Goal: Use online tool/utility: Utilize a website feature to perform a specific function

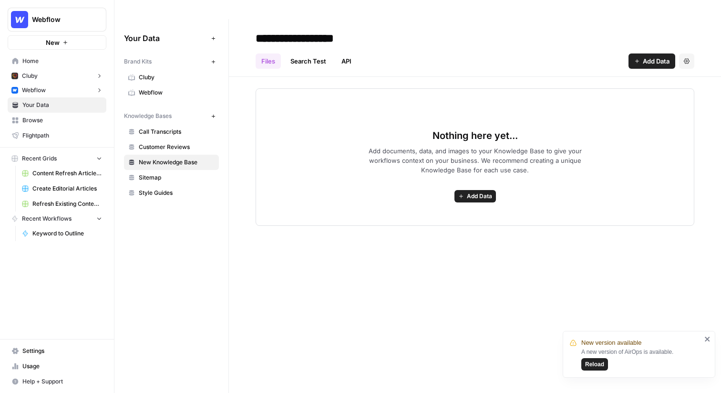
click at [165, 85] on link "Webflow" at bounding box center [171, 92] width 95 height 15
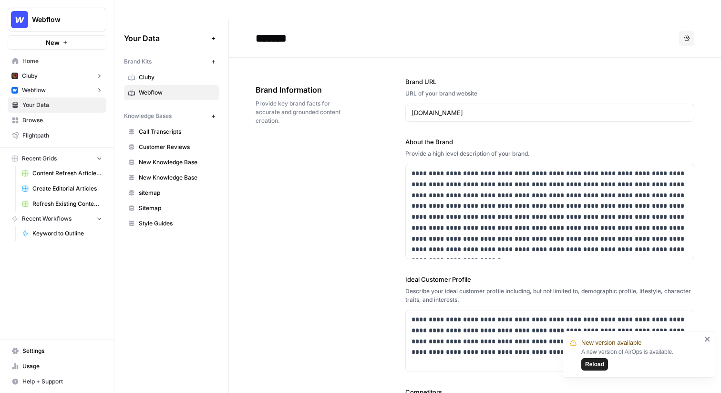
click at [171, 88] on span "Webflow" at bounding box center [177, 92] width 76 height 9
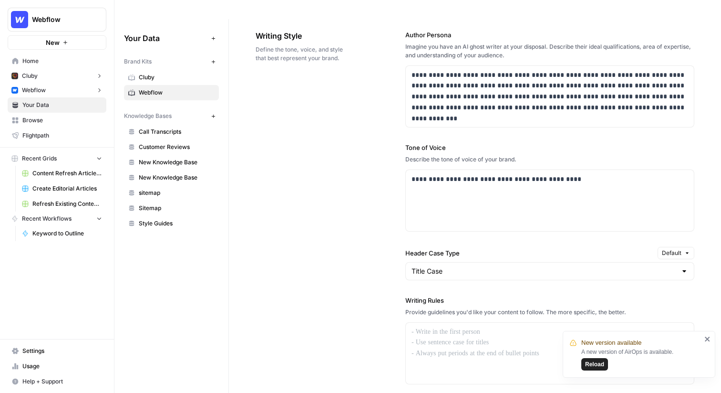
scroll to position [656, 0]
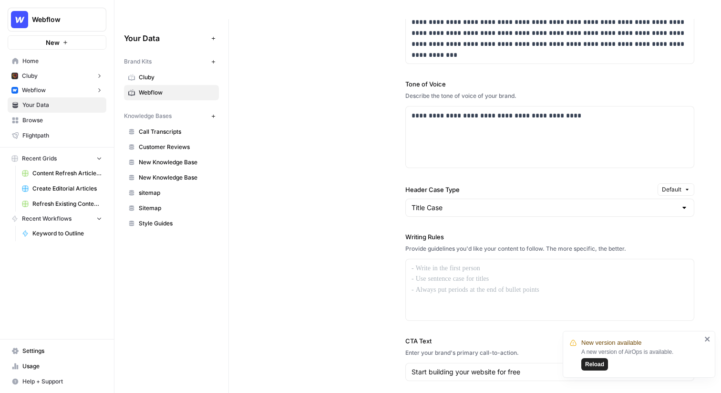
click at [461, 185] on label "Header Case Type" at bounding box center [529, 190] width 248 height 10
click at [461, 203] on input "Title Case" at bounding box center [544, 208] width 265 height 10
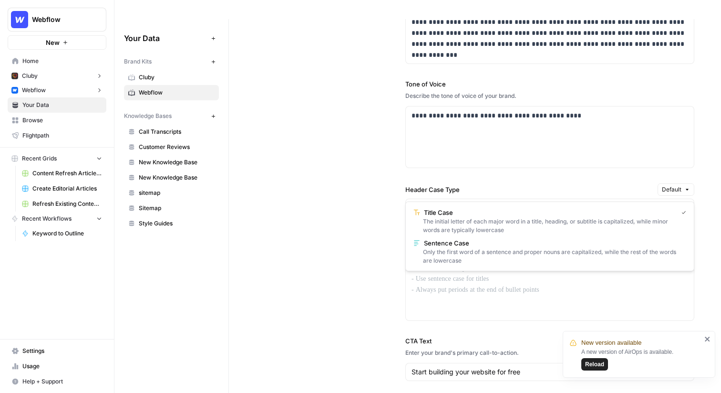
type input "Title Case"
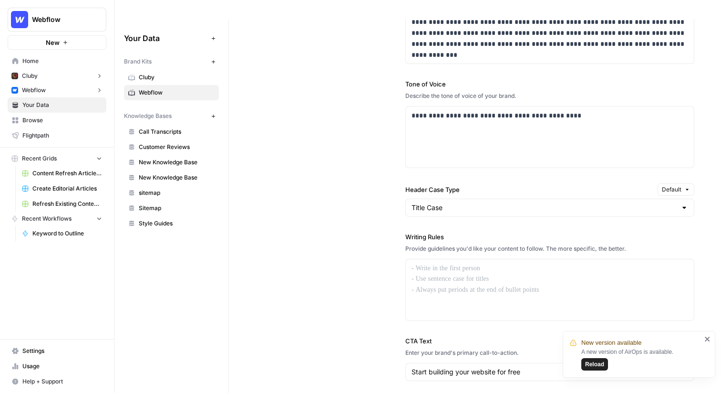
click at [421, 155] on div "**********" at bounding box center [549, 204] width 289 height 512
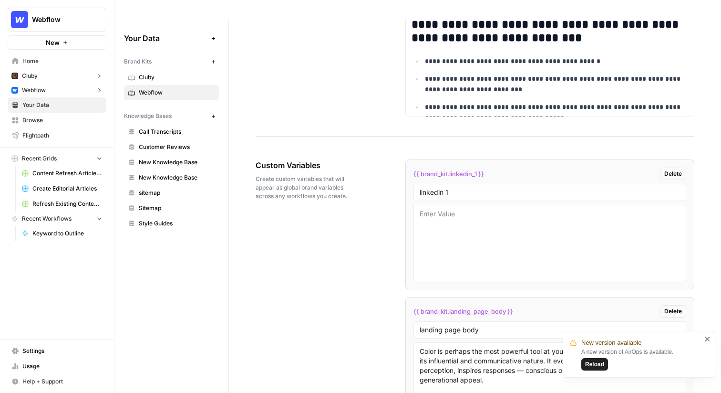
scroll to position [1492, 0]
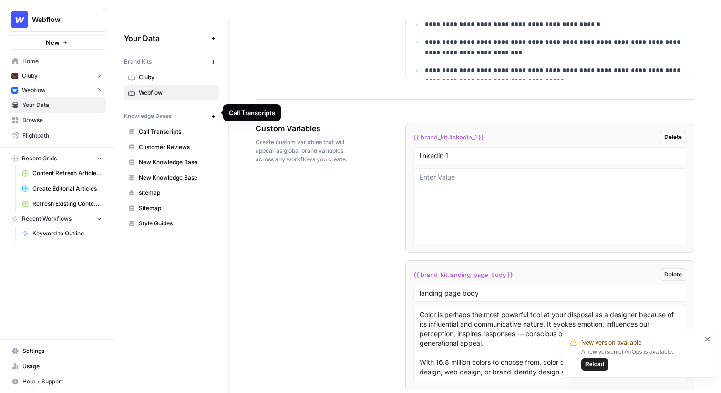
click at [159, 127] on span "Call Transcripts" at bounding box center [177, 131] width 76 height 9
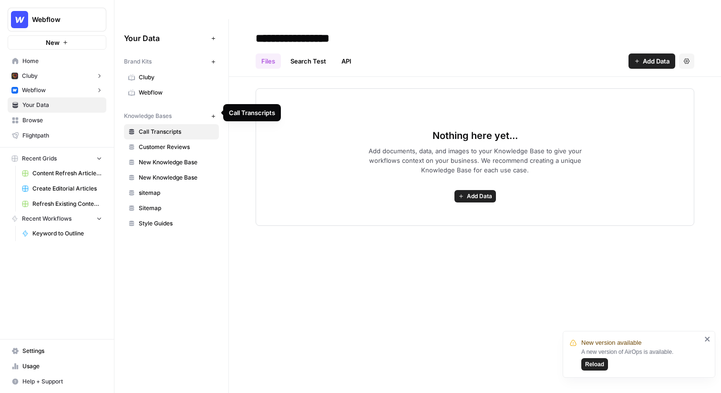
click at [162, 143] on span "Customer Reviews" at bounding box center [177, 147] width 76 height 9
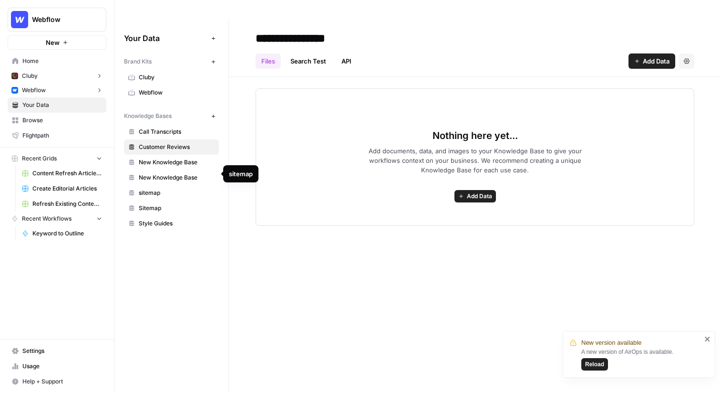
click at [157, 188] on span "sitemap" at bounding box center [177, 192] width 76 height 9
click at [154, 204] on span "Sitemap" at bounding box center [177, 208] width 76 height 9
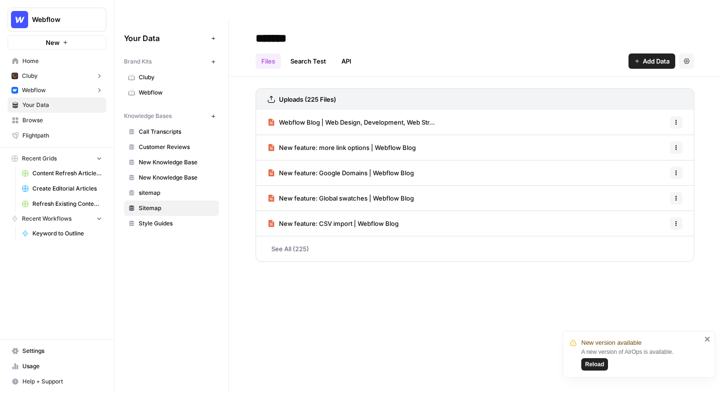
click at [81, 87] on button "Webflow" at bounding box center [57, 90] width 99 height 14
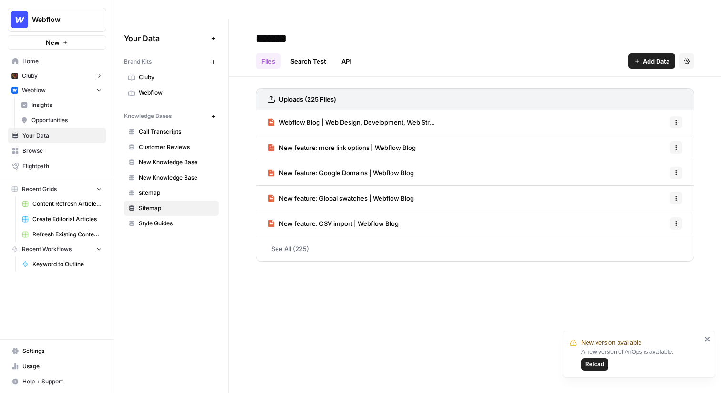
click at [74, 108] on span "Insights" at bounding box center [66, 105] width 71 height 9
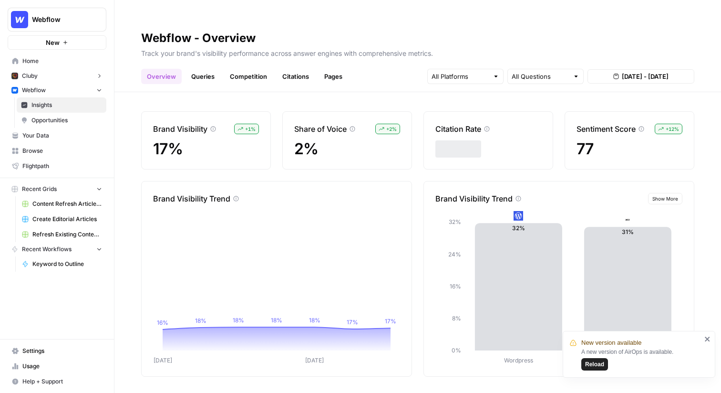
click at [95, 77] on button "Cluby" at bounding box center [57, 76] width 99 height 14
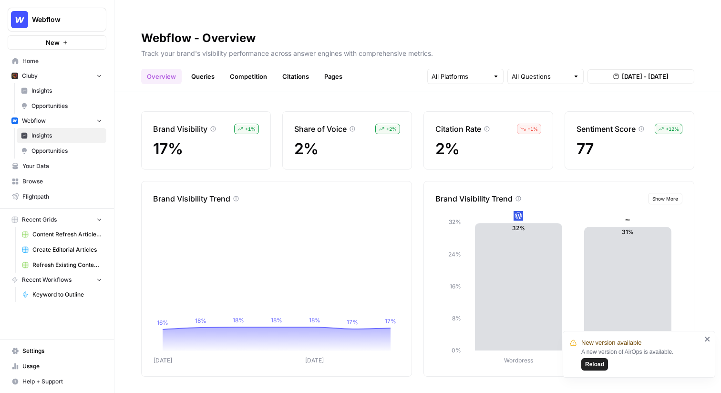
click at [68, 95] on link "Insights" at bounding box center [62, 90] width 90 height 15
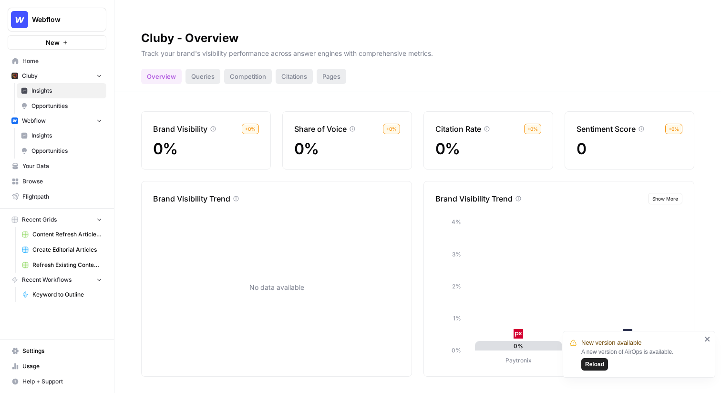
click at [60, 132] on span "Insights" at bounding box center [66, 135] width 71 height 9
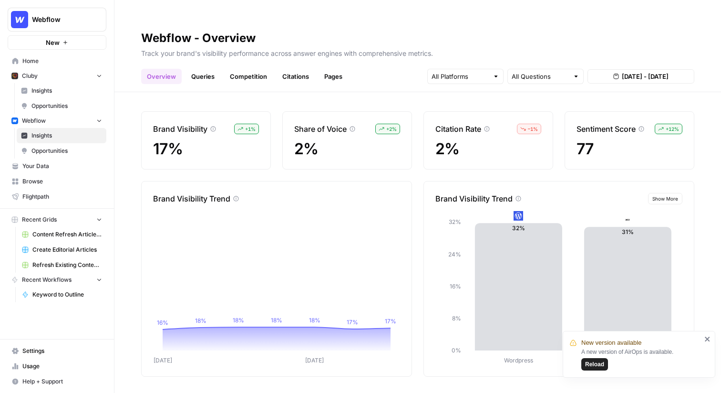
click at [76, 120] on button "Webflow" at bounding box center [57, 121] width 99 height 14
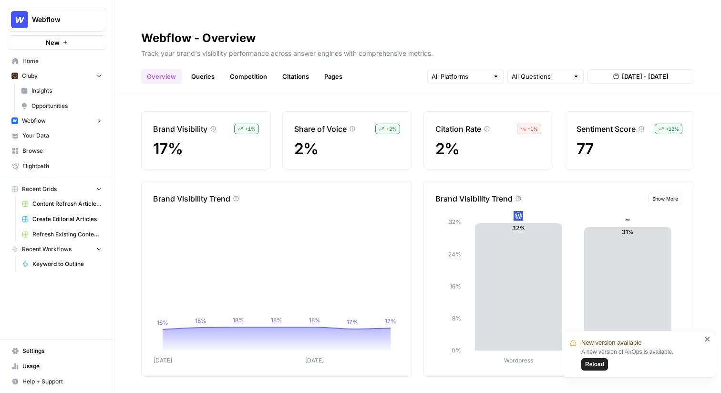
click at [83, 76] on button "Cluby" at bounding box center [57, 76] width 99 height 14
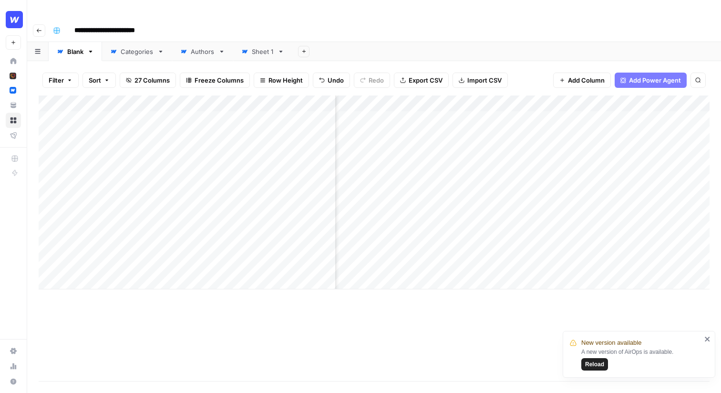
scroll to position [0, 1075]
click at [706, 339] on icon "close" at bounding box center [707, 338] width 5 height 5
click at [182, 23] on div "**********" at bounding box center [380, 30] width 662 height 15
click at [111, 102] on div "Add Column" at bounding box center [374, 192] width 671 height 194
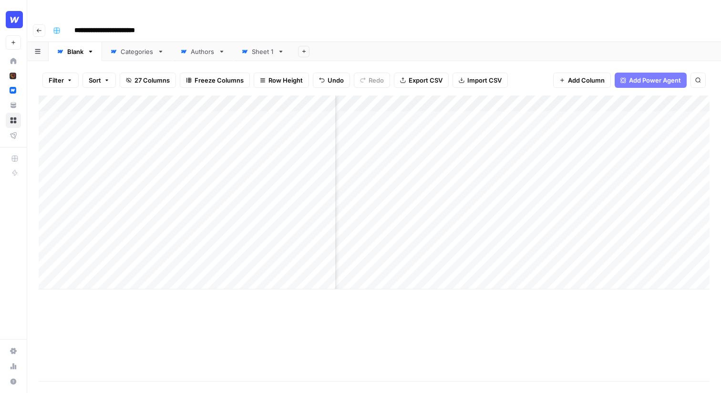
scroll to position [0, 258]
click at [522, 116] on div "Add Column" at bounding box center [374, 192] width 671 height 194
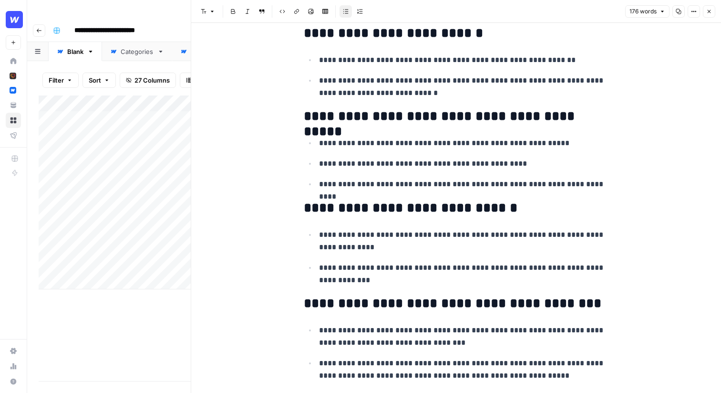
scroll to position [165, 0]
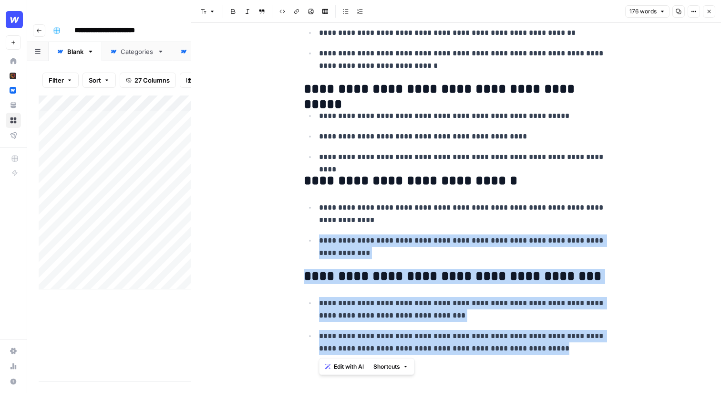
drag, startPoint x: 526, startPoint y: 347, endPoint x: 407, endPoint y: 226, distance: 169.6
click at [407, 226] on div "**********" at bounding box center [456, 117] width 317 height 489
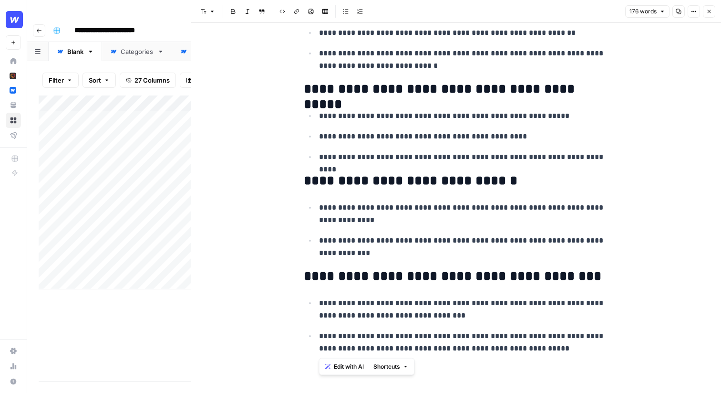
click at [407, 227] on ul "**********" at bounding box center [456, 230] width 305 height 58
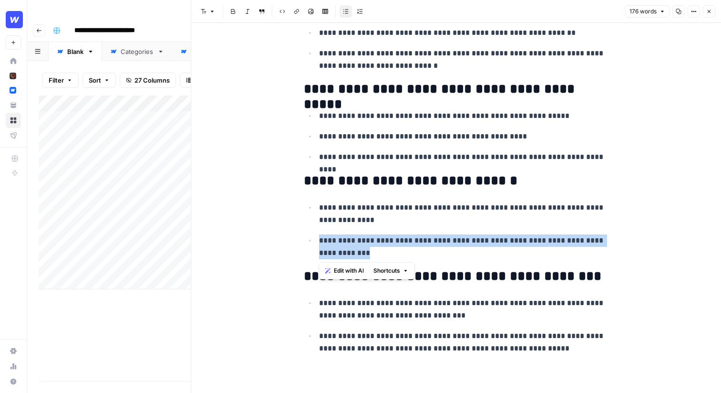
drag, startPoint x: 381, startPoint y: 258, endPoint x: 320, endPoint y: 236, distance: 64.3
click at [320, 236] on p "**********" at bounding box center [464, 246] width 290 height 25
click at [357, 271] on span "Edit with AI" at bounding box center [349, 270] width 30 height 9
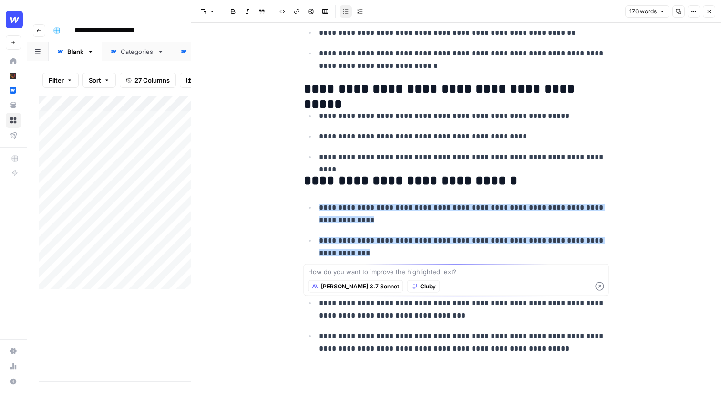
click at [497, 162] on p "**********" at bounding box center [464, 157] width 290 height 12
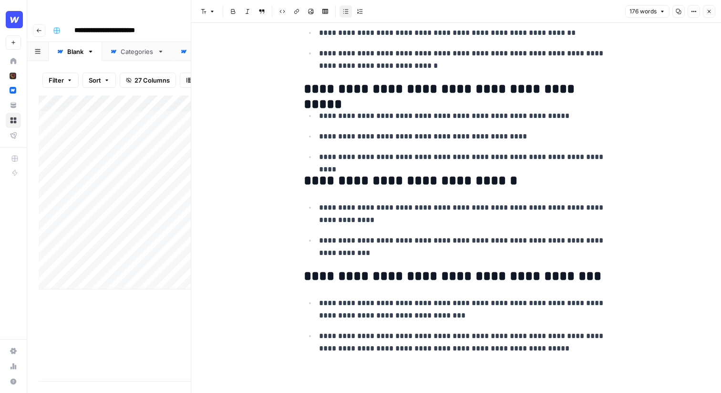
click at [709, 18] on header "Font style Bold Italic Block quote Code block Link Image Insert Table Bulleted …" at bounding box center [456, 11] width 530 height 23
click at [708, 12] on icon "button" at bounding box center [709, 12] width 6 height 6
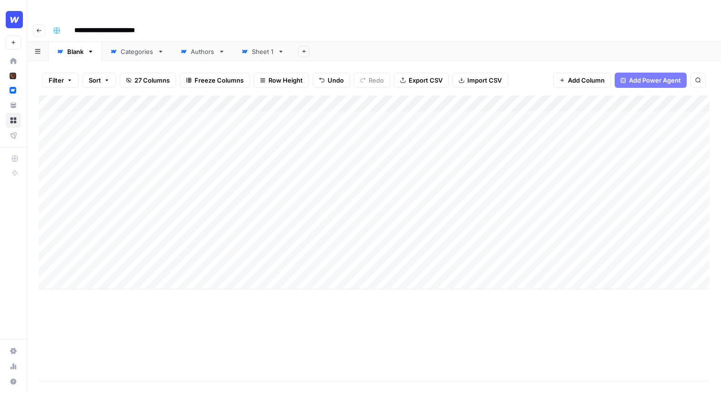
click at [438, 100] on div "Add Column" at bounding box center [374, 192] width 671 height 194
click at [455, 100] on div "Add Column" at bounding box center [374, 192] width 671 height 194
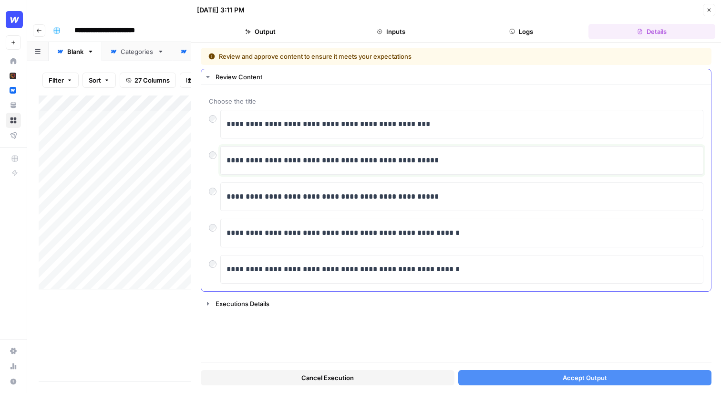
click at [363, 157] on p "**********" at bounding box center [462, 160] width 471 height 12
click at [439, 163] on p "**********" at bounding box center [462, 160] width 471 height 12
click at [583, 378] on span "Accept Output" at bounding box center [585, 378] width 44 height 10
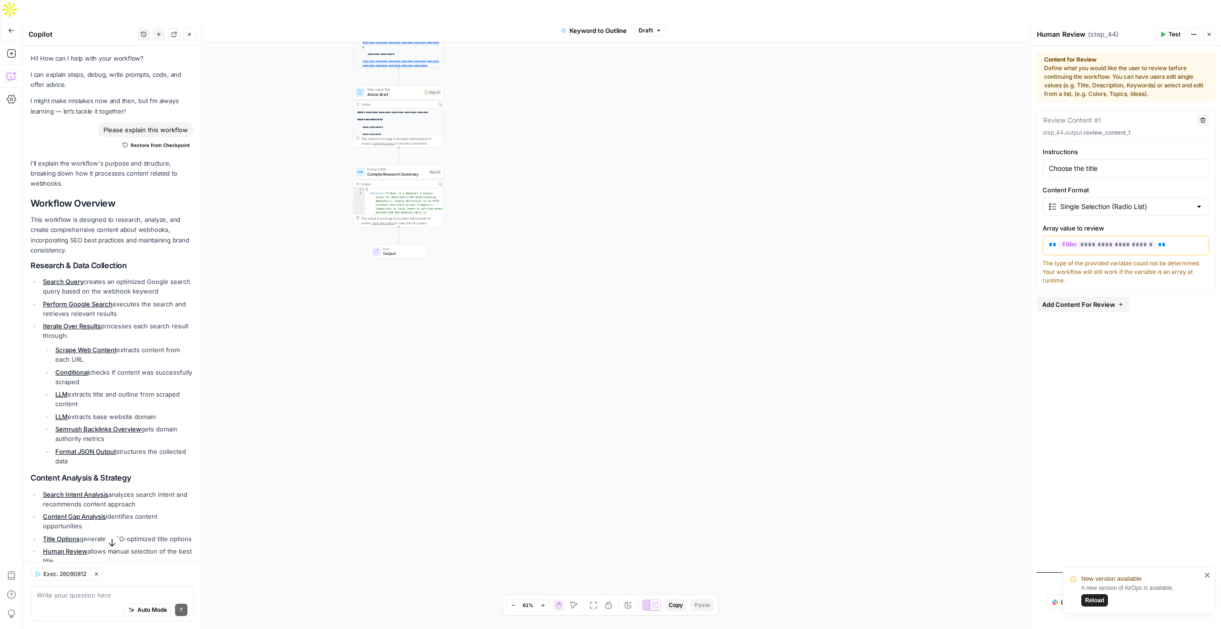
scroll to position [131, 0]
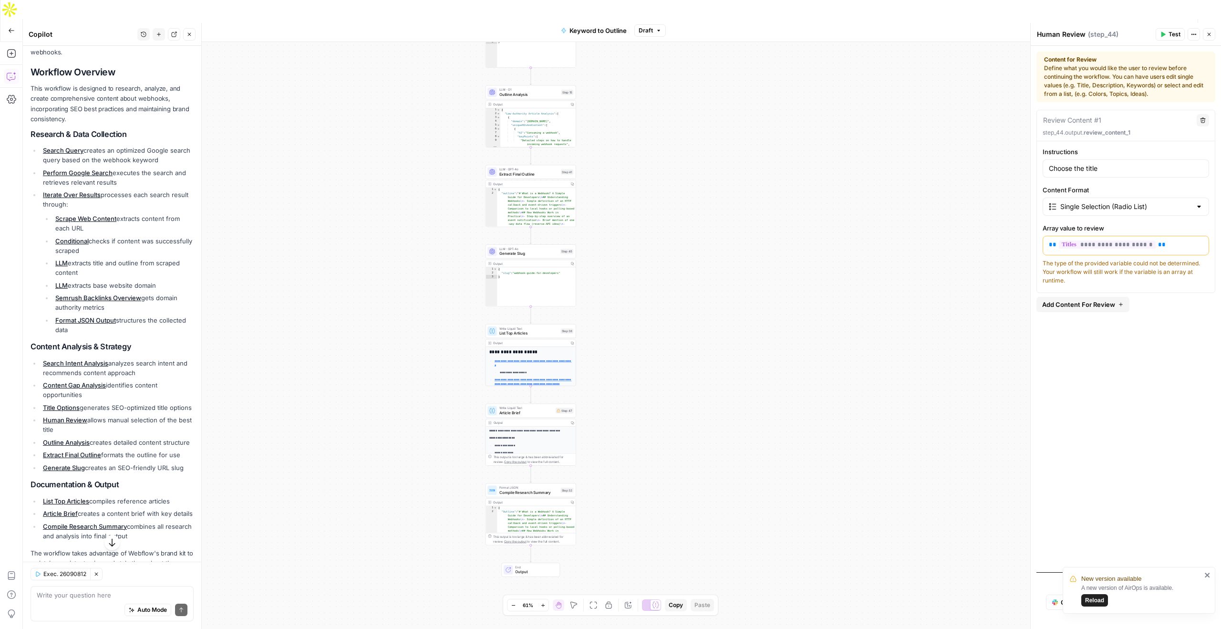
click at [668, 492] on div "true false Workflow Set Inputs Inputs LLM · GPT-4o Search Query Step 40 Output …" at bounding box center [622, 345] width 1198 height 606
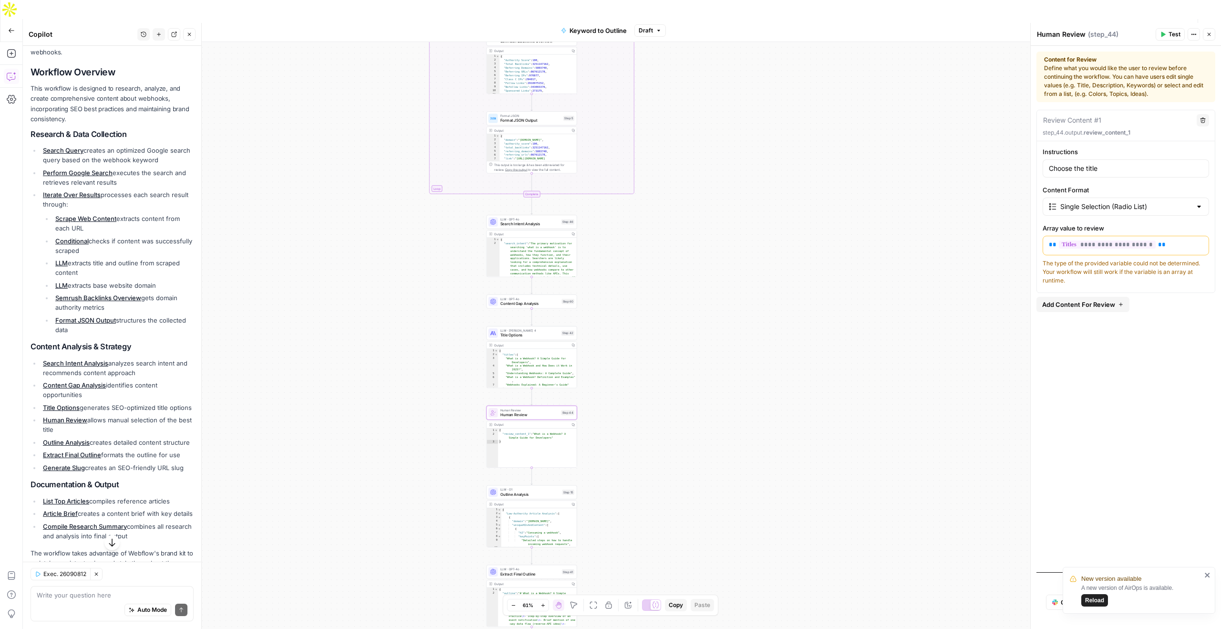
drag, startPoint x: 654, startPoint y: 240, endPoint x: 654, endPoint y: 619, distance: 378.7
click at [654, 628] on div "true false Workflow Set Inputs Inputs LLM · GPT-4o Search Query Step 40 Output …" at bounding box center [622, 345] width 1198 height 606
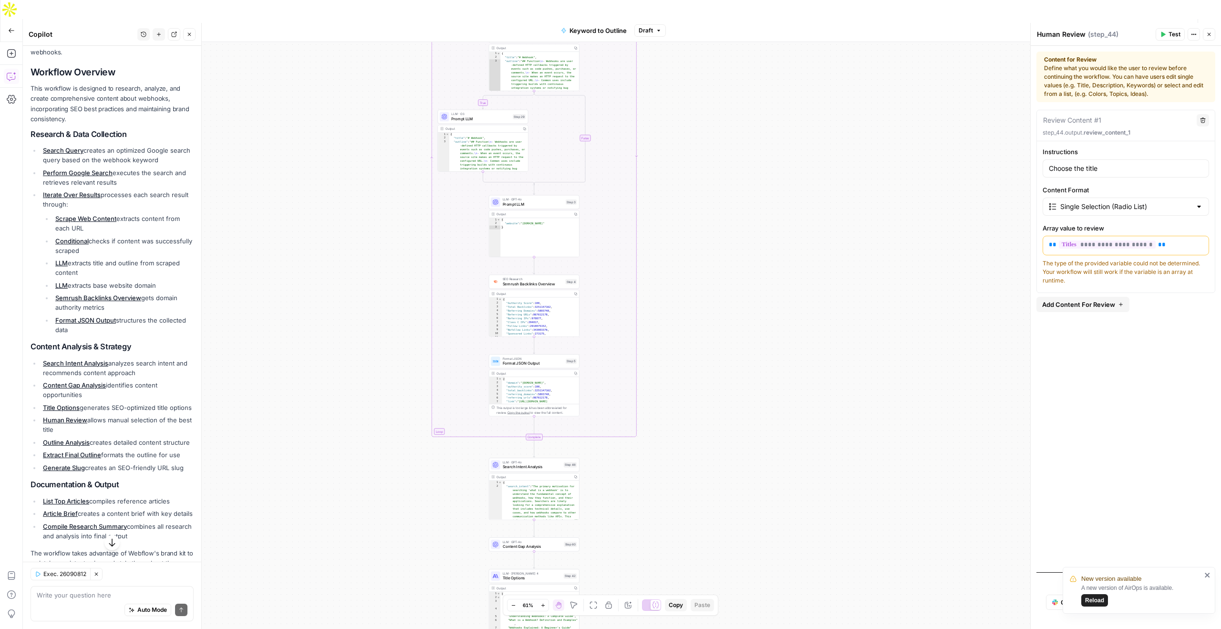
drag, startPoint x: 664, startPoint y: 388, endPoint x: 663, endPoint y: 628, distance: 240.4
click at [663, 628] on div "true false Workflow Set Inputs Inputs LLM · GPT-4o Search Query Step 40 Output …" at bounding box center [622, 345] width 1198 height 606
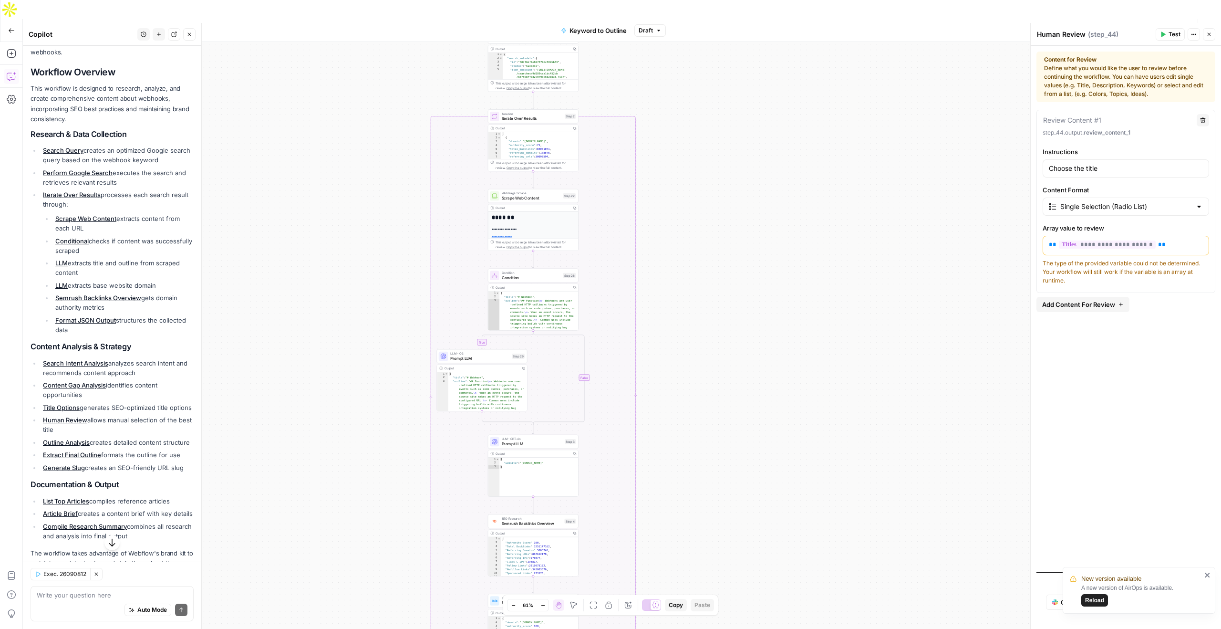
drag, startPoint x: 692, startPoint y: 382, endPoint x: 689, endPoint y: 613, distance: 231.3
click at [690, 622] on div "true false Workflow Set Inputs Inputs LLM · GPT-4o Search Query Step 40 Output …" at bounding box center [622, 345] width 1198 height 606
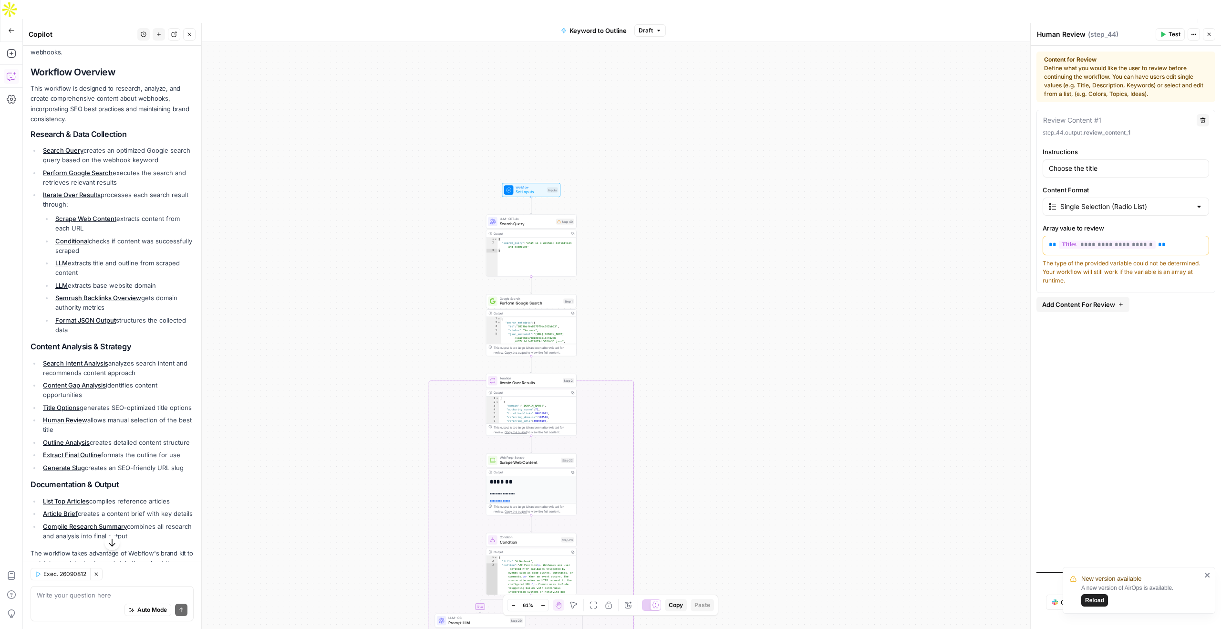
drag, startPoint x: 693, startPoint y: 365, endPoint x: 692, endPoint y: 625, distance: 260.4
click at [692, 628] on div "true false Workflow Set Inputs Inputs LLM · GPT-4o Search Query Step 40 Output …" at bounding box center [622, 345] width 1198 height 606
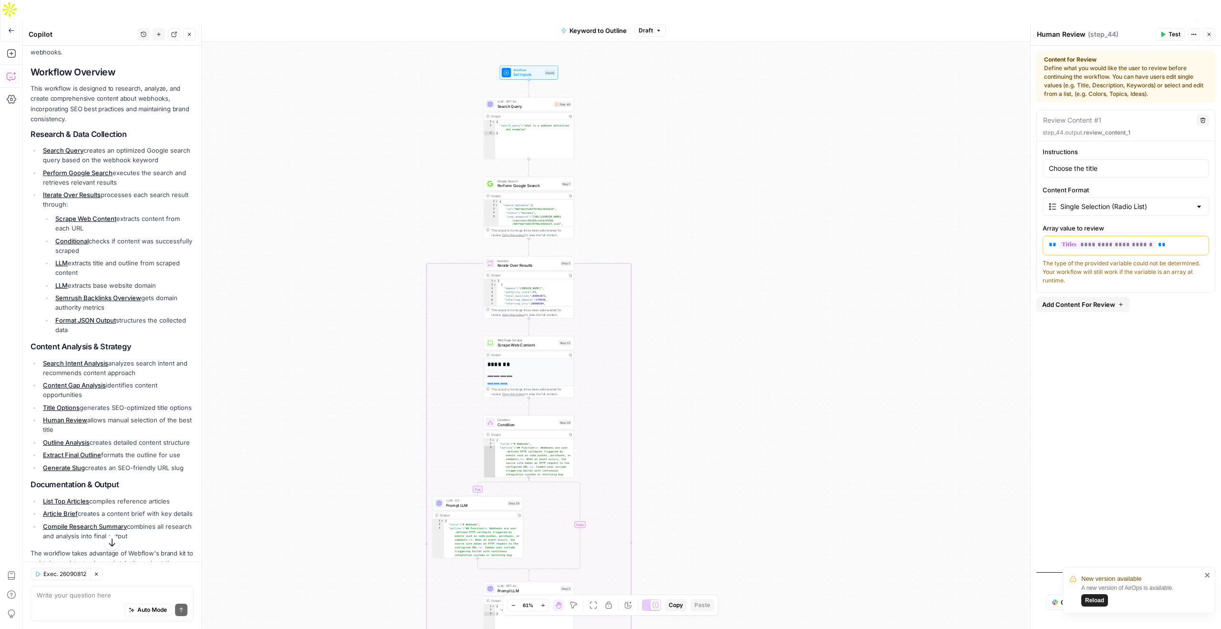
drag, startPoint x: 683, startPoint y: 504, endPoint x: 681, endPoint y: 386, distance: 117.8
click at [681, 386] on div "true false Workflow Set Inputs Inputs LLM · GPT-4o Search Query Step 40 Output …" at bounding box center [622, 345] width 1198 height 606
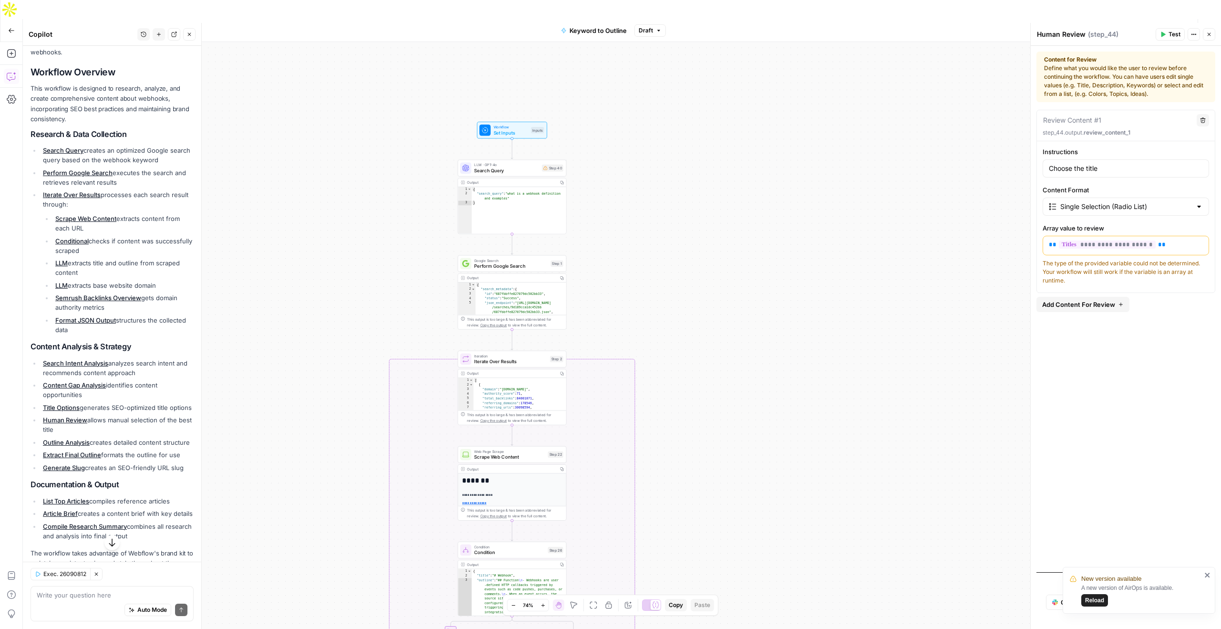
drag, startPoint x: 681, startPoint y: 386, endPoint x: 683, endPoint y: 498, distance: 112.6
click at [683, 498] on div "true false Workflow Set Inputs Inputs LLM · GPT-4o Search Query Step 40 Output …" at bounding box center [622, 345] width 1198 height 606
click at [1209, 29] on span "E" at bounding box center [1208, 32] width 8 height 10
click at [1209, 34] on icon "button" at bounding box center [1209, 34] width 3 height 3
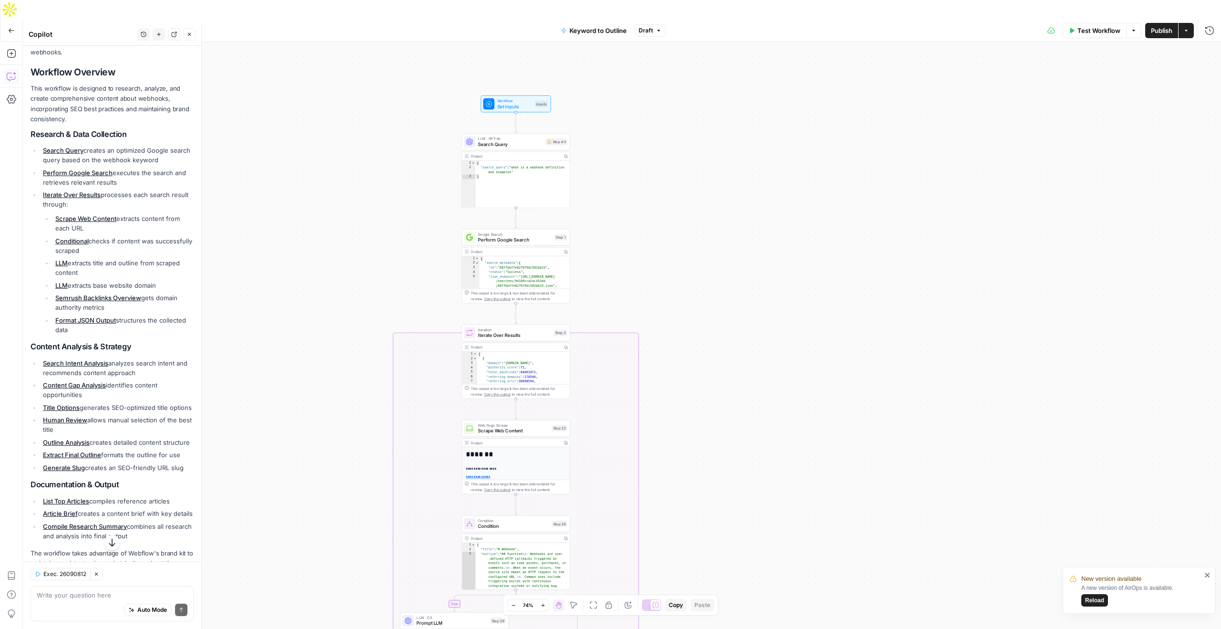
drag, startPoint x: 742, startPoint y: 250, endPoint x: 745, endPoint y: 227, distance: 24.2
click at [745, 225] on div "true false Workflow Set Inputs Inputs LLM · GPT-4o Search Query Step 40 Output …" at bounding box center [622, 345] width 1198 height 606
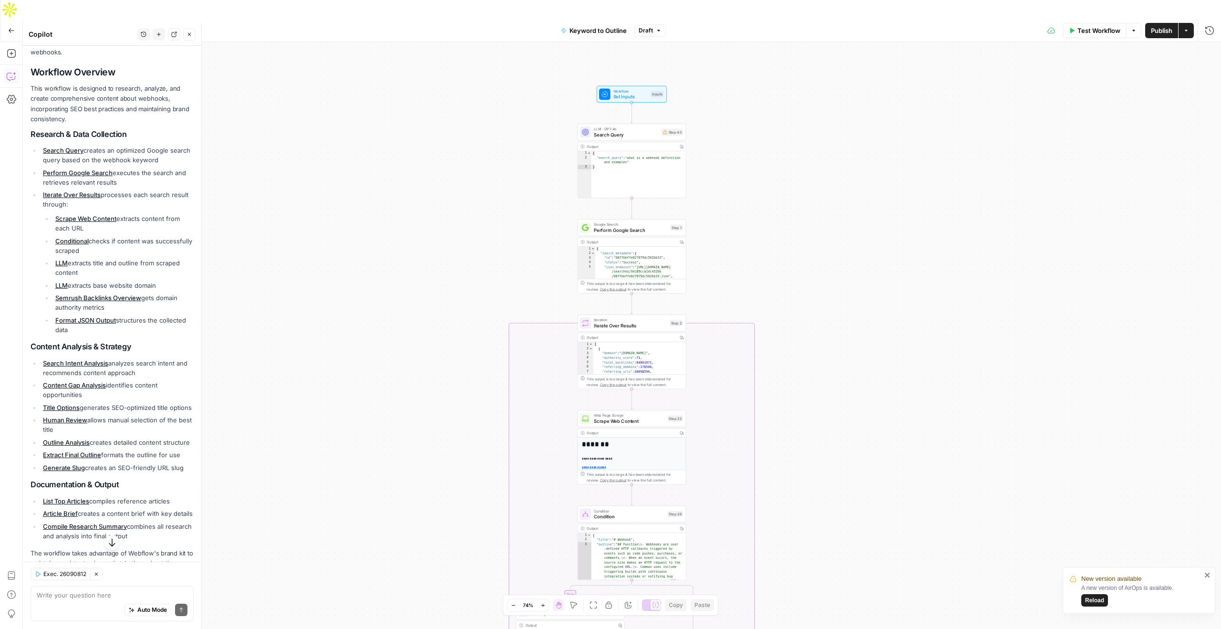
drag, startPoint x: 504, startPoint y: 272, endPoint x: 413, endPoint y: 250, distance: 93.8
click at [413, 250] on div "true false Workflow Set Inputs Inputs LLM · GPT-4o Search Query Step 40 Output …" at bounding box center [622, 345] width 1198 height 606
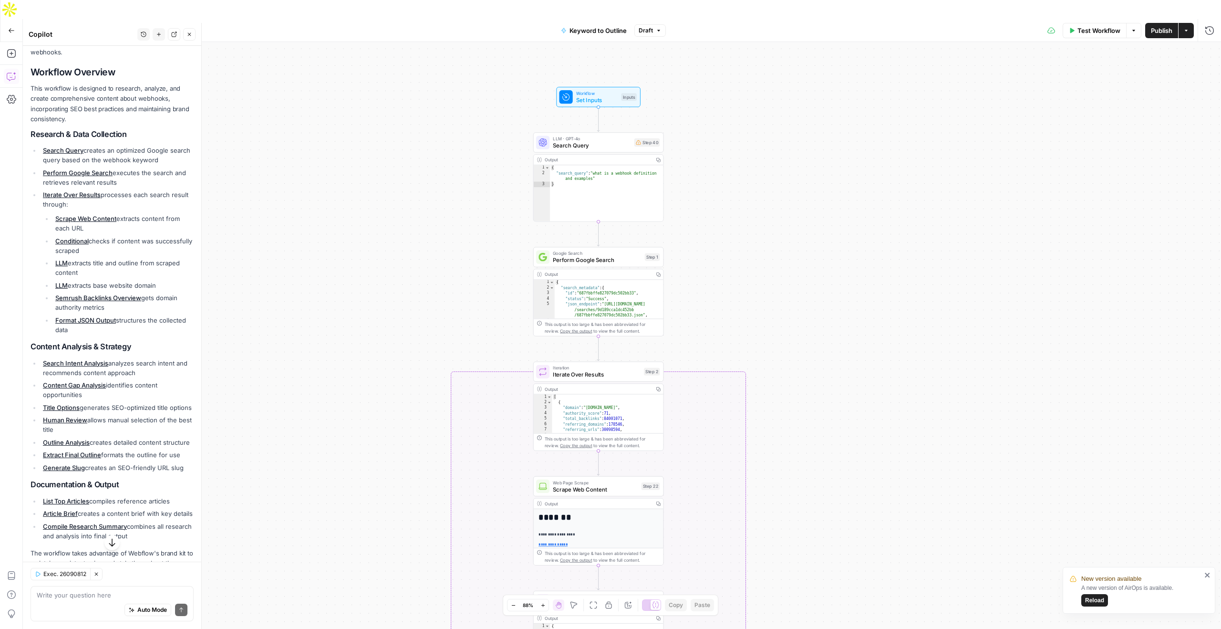
drag, startPoint x: 413, startPoint y: 250, endPoint x: 378, endPoint y: 303, distance: 63.4
click at [378, 303] on div "true false Workflow Set Inputs Inputs LLM · GPT-4o Search Query Step 40 Output …" at bounding box center [622, 345] width 1198 height 606
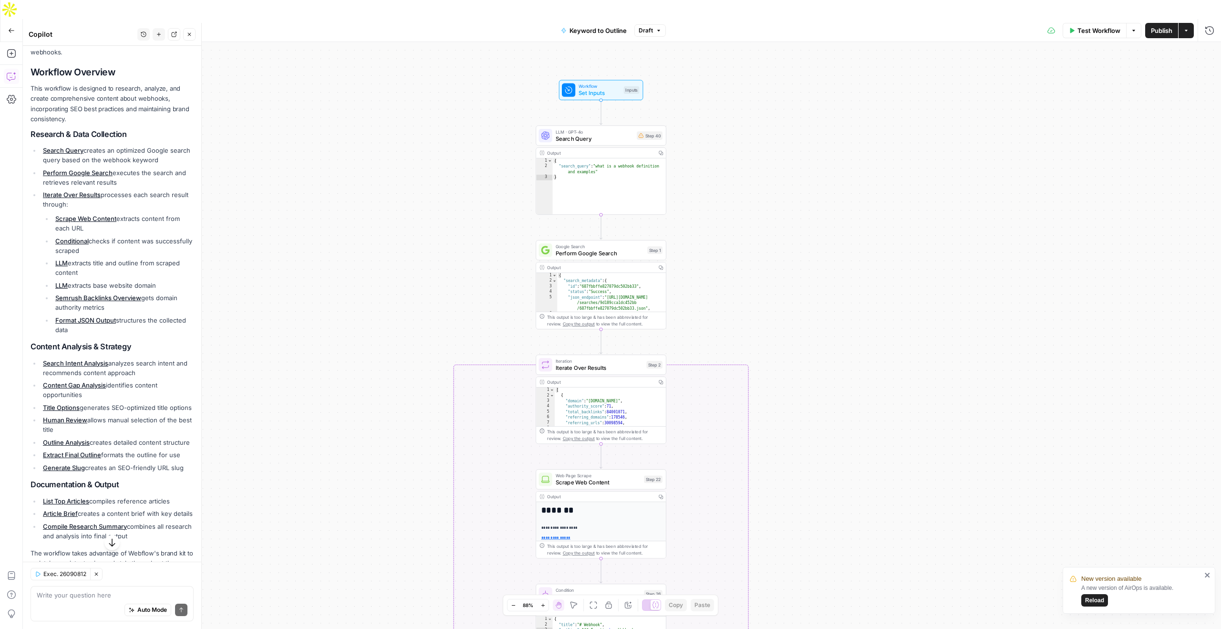
drag, startPoint x: 810, startPoint y: 212, endPoint x: 814, endPoint y: 205, distance: 7.5
click at [814, 205] on div "true false Workflow Set Inputs Inputs LLM · GPT-4o Search Query Step 40 Output …" at bounding box center [622, 345] width 1198 height 606
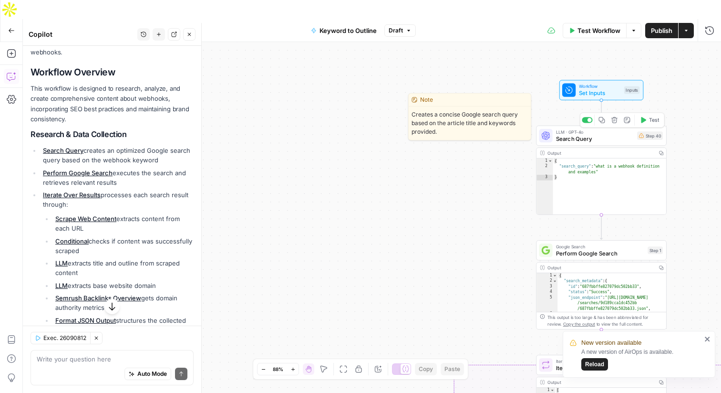
drag, startPoint x: 497, startPoint y: 113, endPoint x: 417, endPoint y: 101, distance: 81.0
click at [417, 101] on div "Note Creates a concise Google search query based on the article title and keywo…" at bounding box center [469, 116] width 123 height 47
click at [406, 65] on div "true false Workflow Set Inputs Inputs LLM · GPT-4o Search Query Step 40 Copy st…" at bounding box center [372, 227] width 698 height 370
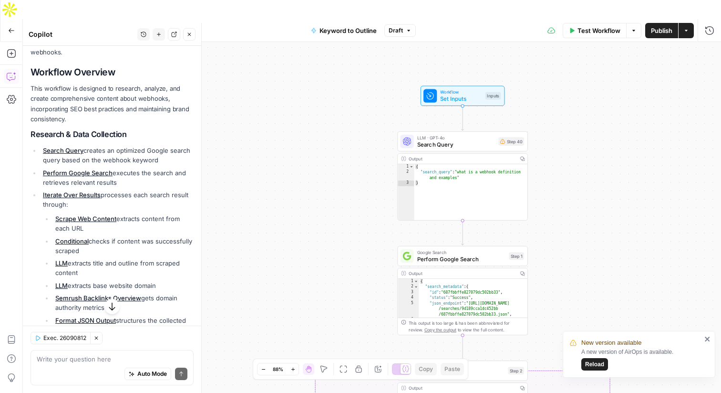
drag, startPoint x: 407, startPoint y: 65, endPoint x: 265, endPoint y: 71, distance: 141.8
click at [265, 71] on div "true false Workflow Set Inputs Inputs LLM · GPT-4o Search Query Step 40 Output …" at bounding box center [372, 227] width 698 height 370
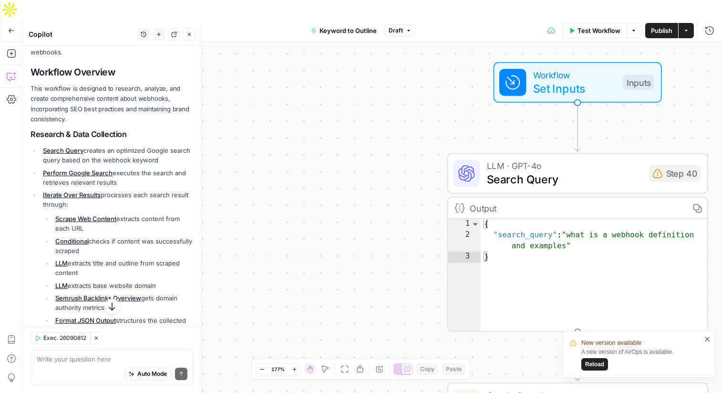
drag, startPoint x: 277, startPoint y: 71, endPoint x: 191, endPoint y: 52, distance: 88.4
click at [191, 52] on body "New version available A new version of AirOps is available. Reload Webflow New …" at bounding box center [360, 196] width 721 height 393
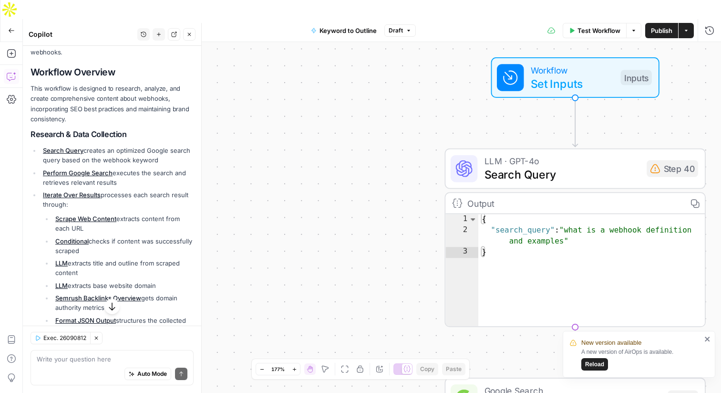
drag, startPoint x: 380, startPoint y: 82, endPoint x: 388, endPoint y: 74, distance: 10.8
click at [388, 74] on div "true false Workflow Set Inputs Inputs LLM · GPT-4o Search Query Step 40 Output …" at bounding box center [372, 227] width 698 height 370
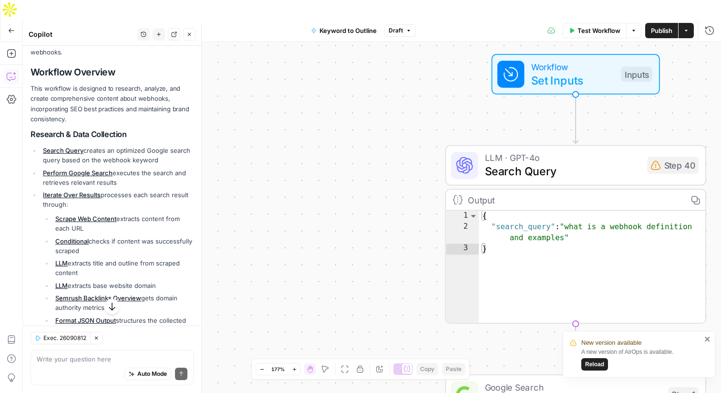
click at [712, 341] on div "New version available A new version of AirOps is available. Reload" at bounding box center [639, 354] width 153 height 47
click at [705, 338] on icon "close" at bounding box center [707, 339] width 7 height 8
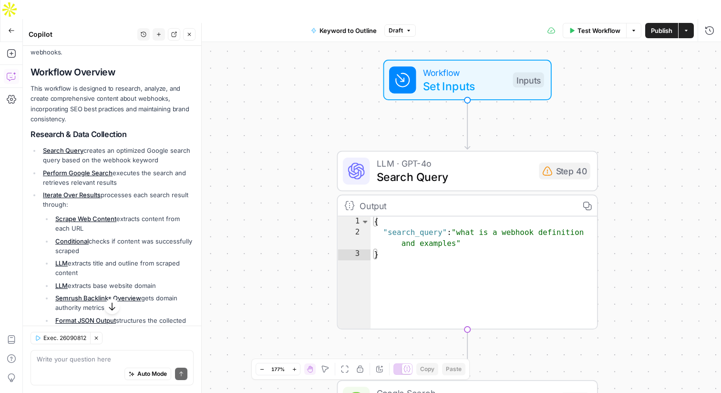
drag, startPoint x: 363, startPoint y: 160, endPoint x: 253, endPoint y: 167, distance: 109.9
click at [253, 167] on div "true false Workflow Set Inputs Inputs LLM · GPT-4o Search Query Step 40 Output …" at bounding box center [372, 227] width 698 height 370
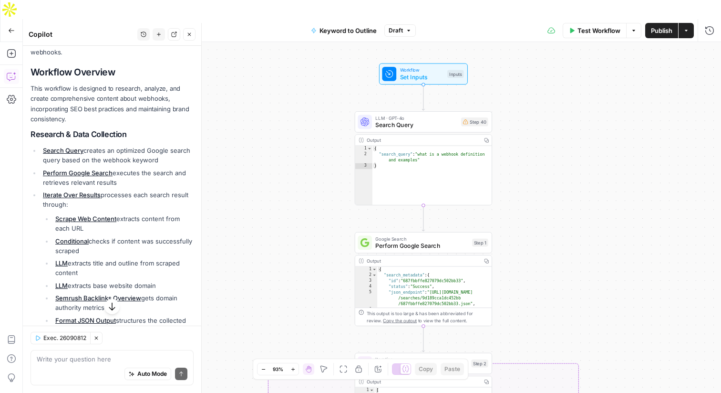
drag, startPoint x: 277, startPoint y: 165, endPoint x: 279, endPoint y: 88, distance: 76.8
click at [279, 88] on div "true false Workflow Set Inputs Inputs LLM · GPT-4o Search Query Step 40 Output …" at bounding box center [372, 227] width 698 height 370
click at [342, 72] on div "true false Workflow Set Inputs Inputs LLM · GPT-4o Search Query Step 40 Output …" at bounding box center [372, 227] width 698 height 370
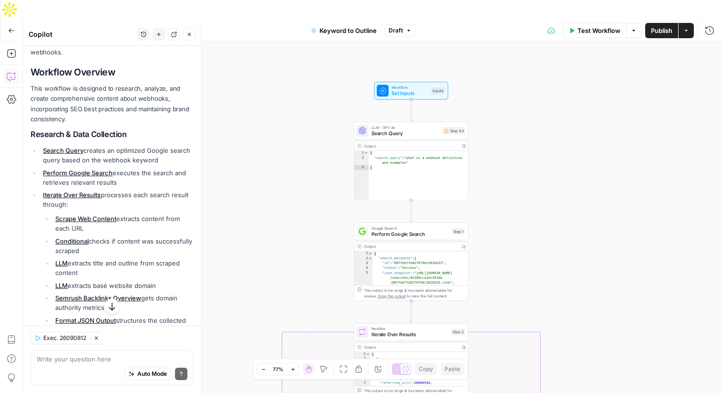
drag, startPoint x: 290, startPoint y: 107, endPoint x: 290, endPoint y: 92, distance: 15.7
click at [290, 92] on div "true false Workflow Set Inputs Inputs LLM · GPT-4o Search Query Step 40 Output …" at bounding box center [372, 227] width 698 height 370
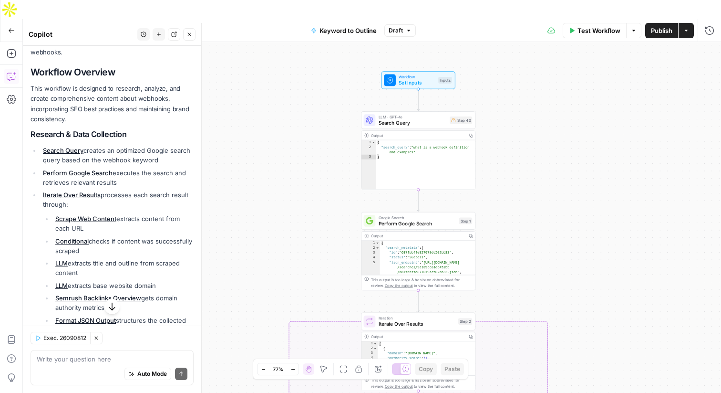
drag, startPoint x: 308, startPoint y: 88, endPoint x: 314, endPoint y: 83, distance: 8.2
click at [314, 83] on div "true false Workflow Set Inputs Inputs LLM · GPT-4o Search Query Step 40 Output …" at bounding box center [372, 227] width 698 height 370
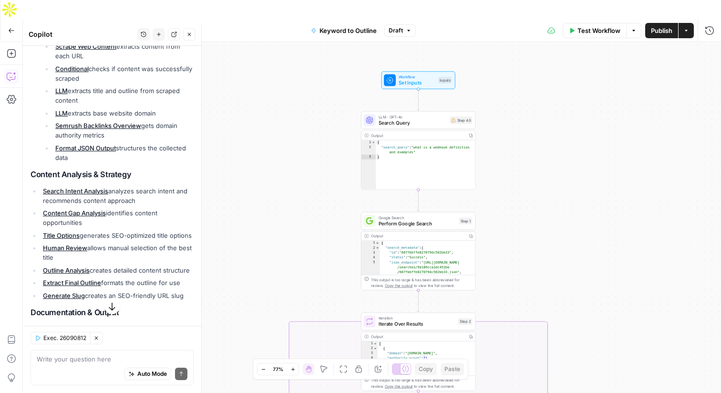
scroll to position [427, 0]
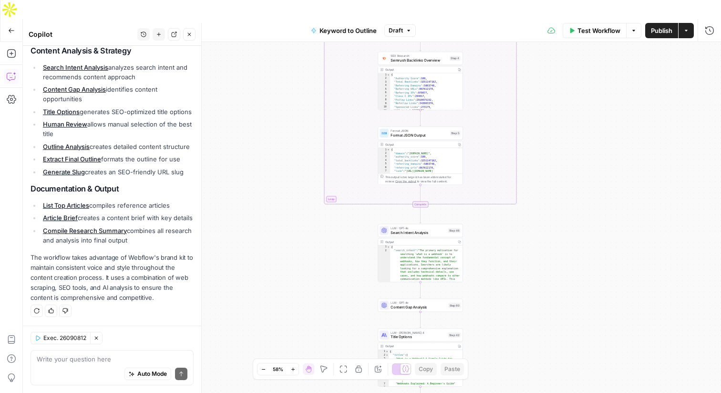
drag, startPoint x: 365, startPoint y: 136, endPoint x: 314, endPoint y: 246, distance: 120.8
click at [313, 246] on div "true false Workflow Set Inputs Inputs LLM · GPT-4o Search Query Step 40 Output …" at bounding box center [372, 227] width 698 height 370
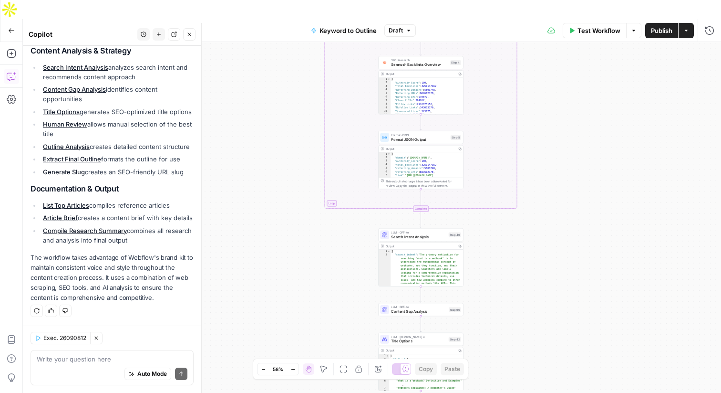
drag, startPoint x: 292, startPoint y: 163, endPoint x: 292, endPoint y: 344, distance: 181.7
click at [292, 344] on div "true false Workflow Set Inputs Inputs LLM · GPT-4o Search Query Step 40 Output …" at bounding box center [372, 227] width 698 height 370
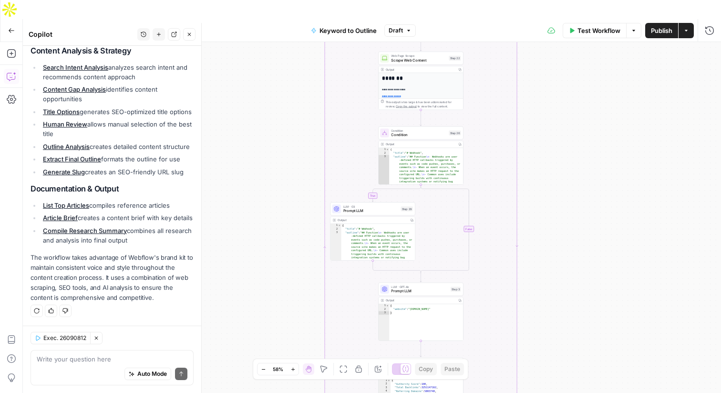
drag, startPoint x: 289, startPoint y: 168, endPoint x: 289, endPoint y: 362, distance: 194.1
click at [289, 362] on body "Webflow New Home Cluby Insights Opportunities Webflow Insights Opportunities Yo…" at bounding box center [360, 196] width 721 height 393
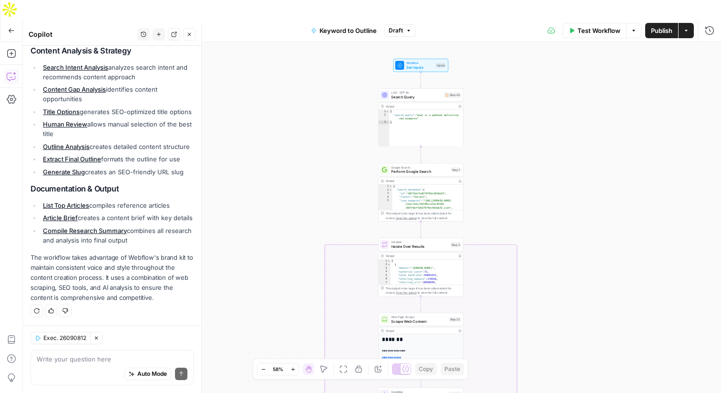
drag, startPoint x: 288, startPoint y: 206, endPoint x: 287, endPoint y: 392, distance: 186.0
click at [287, 392] on div "true false Workflow Set Inputs Inputs LLM · GPT-4o Search Query Step 40 Output …" at bounding box center [372, 227] width 698 height 370
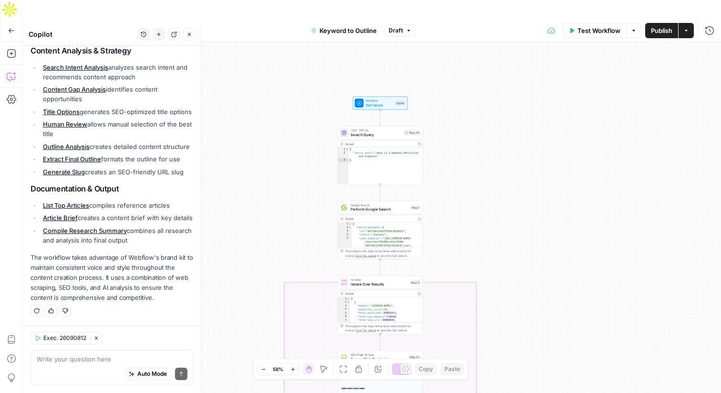
drag, startPoint x: 292, startPoint y: 187, endPoint x: 253, endPoint y: 225, distance: 54.7
click at [253, 225] on div "true false Workflow Set Inputs Inputs LLM · GPT-4o Search Query Step 40 Output …" at bounding box center [372, 227] width 698 height 370
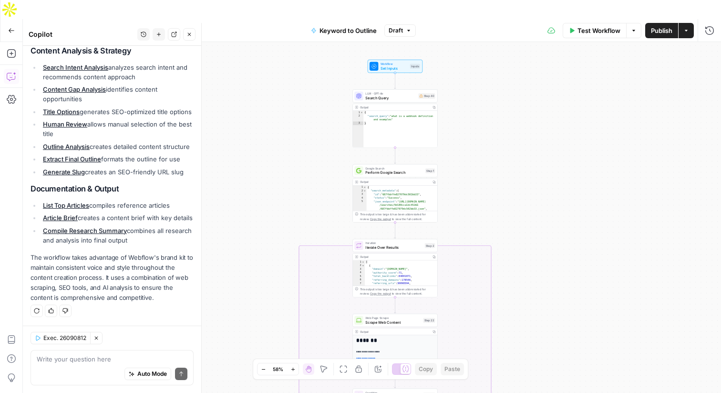
drag, startPoint x: 254, startPoint y: 197, endPoint x: 269, endPoint y: 161, distance: 39.6
click at [269, 161] on div "true false Workflow Set Inputs Inputs LLM · GPT-4o Search Query Step 40 Output …" at bounding box center [372, 227] width 698 height 370
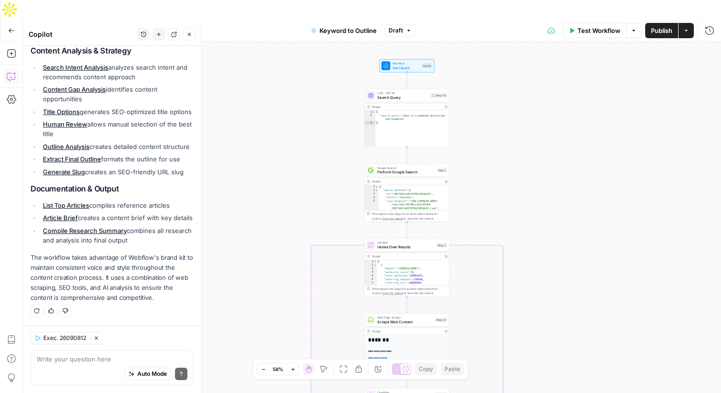
drag, startPoint x: 262, startPoint y: 154, endPoint x: 274, endPoint y: 154, distance: 11.9
click at [274, 154] on div "true false Workflow Set Inputs Inputs LLM · GPT-4o Search Query Step 40 Output …" at bounding box center [372, 227] width 698 height 370
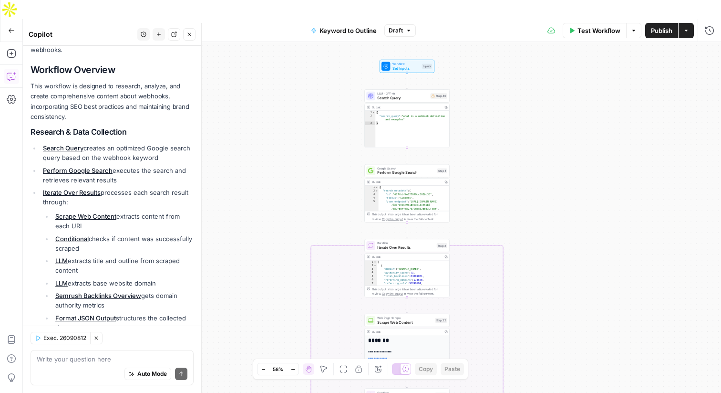
scroll to position [0, 0]
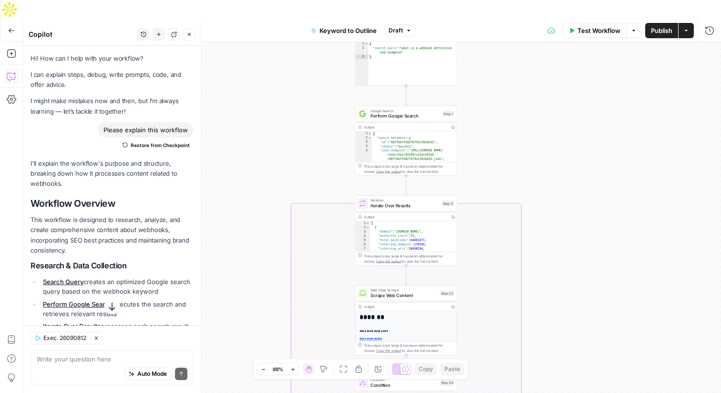
drag, startPoint x: 330, startPoint y: 150, endPoint x: 329, endPoint y: 89, distance: 61.5
click at [329, 89] on div "true false Workflow Set Inputs Inputs LLM · GPT-4o Search Query Step 40 Output …" at bounding box center [372, 227] width 698 height 370
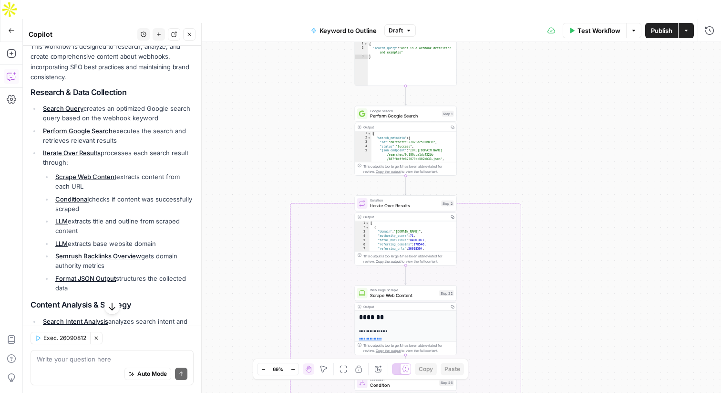
scroll to position [174, 0]
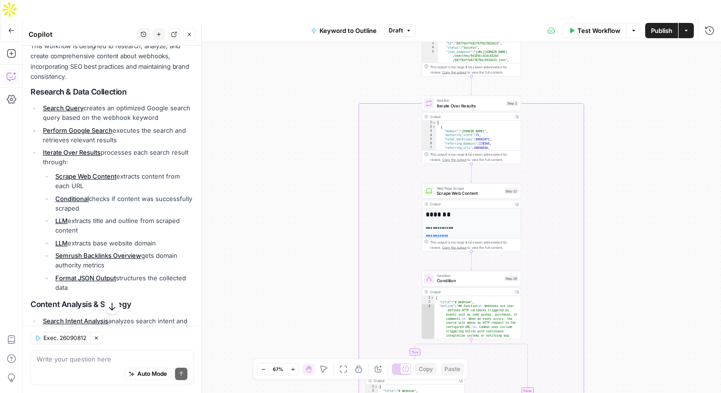
drag, startPoint x: 327, startPoint y: 246, endPoint x: 326, endPoint y: 123, distance: 123.1
click at [326, 123] on div "true false Workflow Set Inputs Inputs LLM · GPT-4o Search Query Step 40 Output …" at bounding box center [372, 227] width 698 height 370
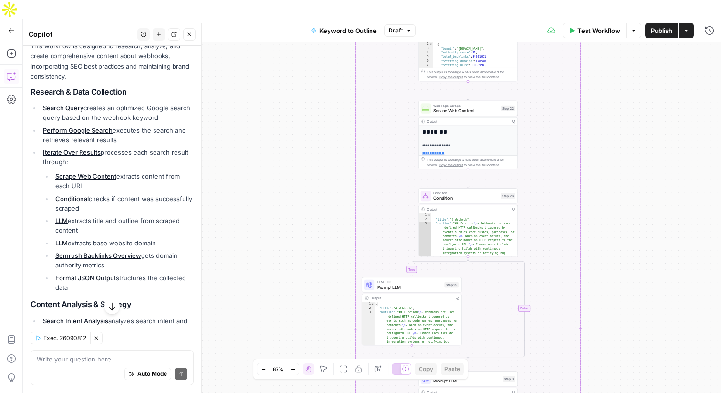
drag, startPoint x: 331, startPoint y: 147, endPoint x: 328, endPoint y: 65, distance: 82.1
click at [328, 65] on div "true false Workflow Set Inputs Inputs LLM · GPT-4o Search Query Step 40 Output …" at bounding box center [372, 227] width 698 height 370
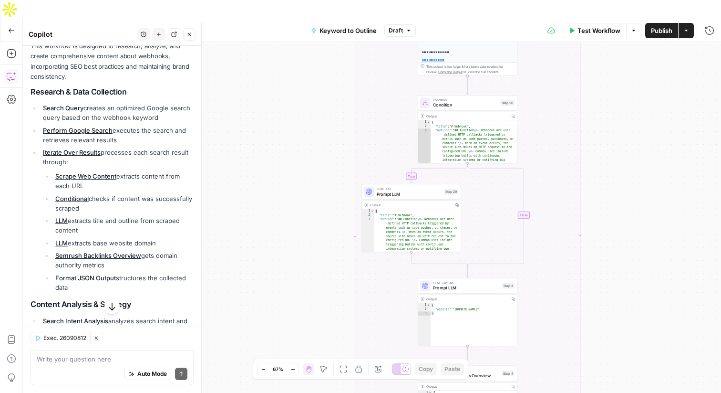
drag, startPoint x: 333, startPoint y: 135, endPoint x: 332, endPoint y: 41, distance: 93.0
click at [332, 42] on div "true false Workflow Set Inputs Inputs LLM · GPT-4o Search Query Step 40 Output …" at bounding box center [372, 227] width 698 height 370
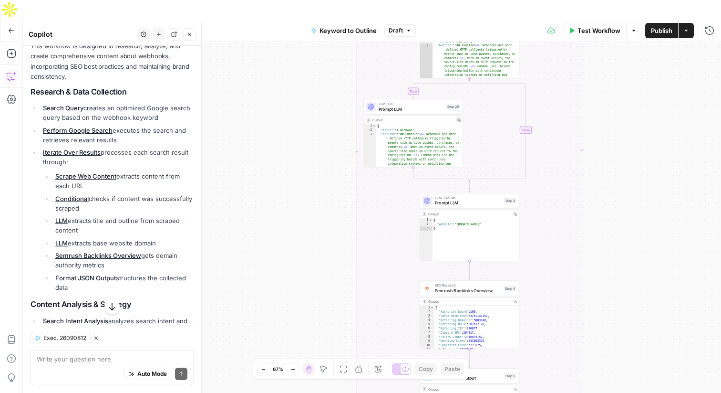
drag, startPoint x: 314, startPoint y: 213, endPoint x: 317, endPoint y: 128, distance: 84.9
click at [317, 128] on div "true false Workflow Set Inputs Inputs LLM · GPT-4o Search Query Step 40 Output …" at bounding box center [372, 227] width 698 height 370
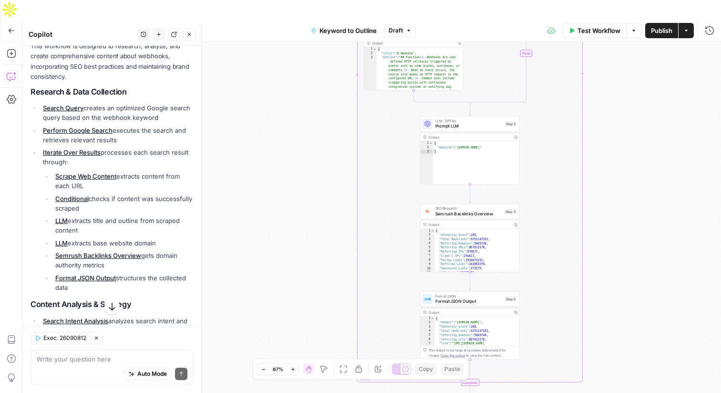
drag, startPoint x: 330, startPoint y: 143, endPoint x: 330, endPoint y: 67, distance: 75.4
click at [330, 67] on div "true false Workflow Set Inputs Inputs LLM · GPT-4o Search Query Step 40 Output …" at bounding box center [372, 227] width 698 height 370
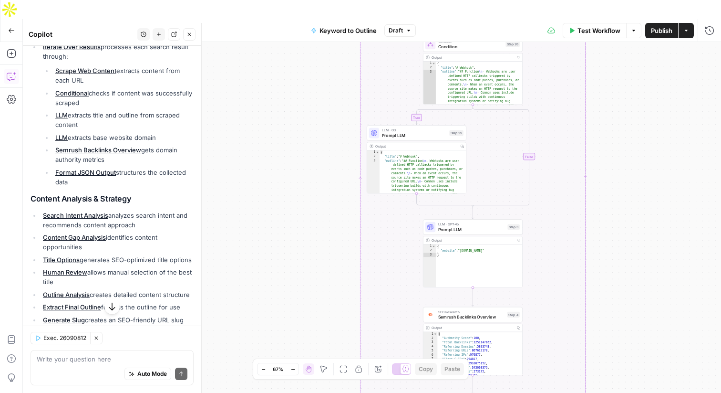
scroll to position [279, 0]
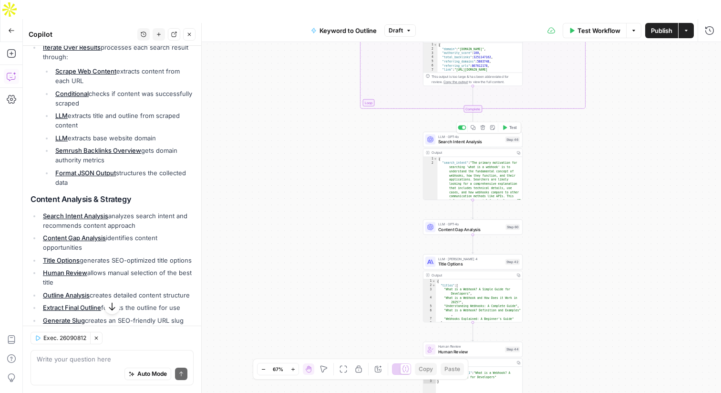
click at [447, 138] on span "Search Intent Analysis" at bounding box center [470, 141] width 65 height 6
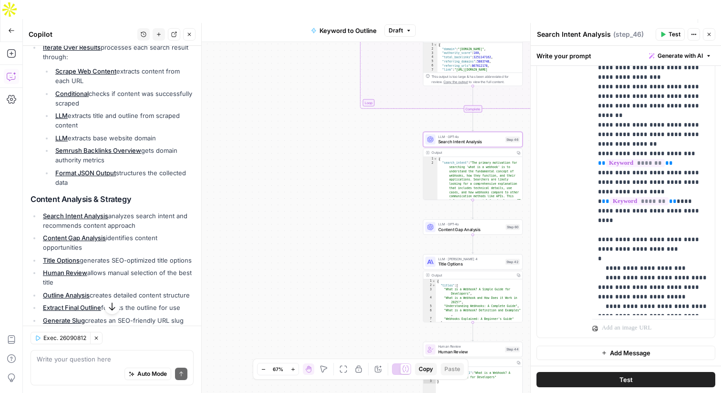
scroll to position [289, 0]
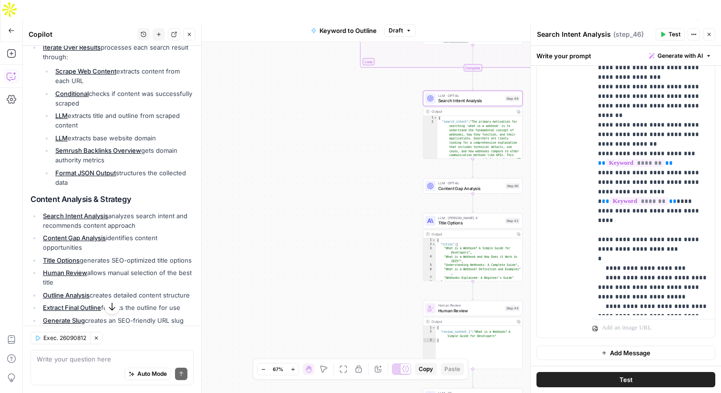
drag, startPoint x: 373, startPoint y: 203, endPoint x: 373, endPoint y: 162, distance: 41.0
click at [373, 162] on div "true false Workflow Set Inputs Inputs LLM · GPT-4o Search Query Step 40 Output …" at bounding box center [372, 227] width 698 height 370
click at [448, 185] on span "Content Gap Analysis" at bounding box center [470, 188] width 65 height 6
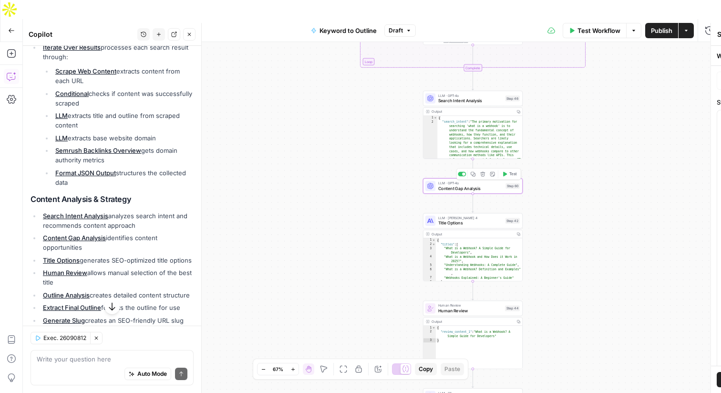
type textarea "Content Gap Analysis"
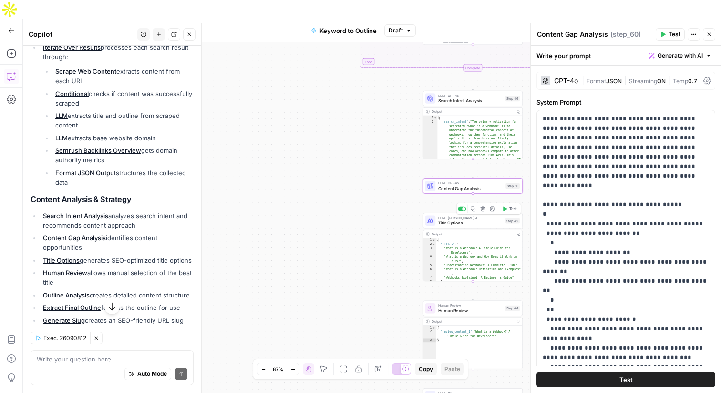
click at [453, 219] on span "Title Options" at bounding box center [470, 222] width 65 height 6
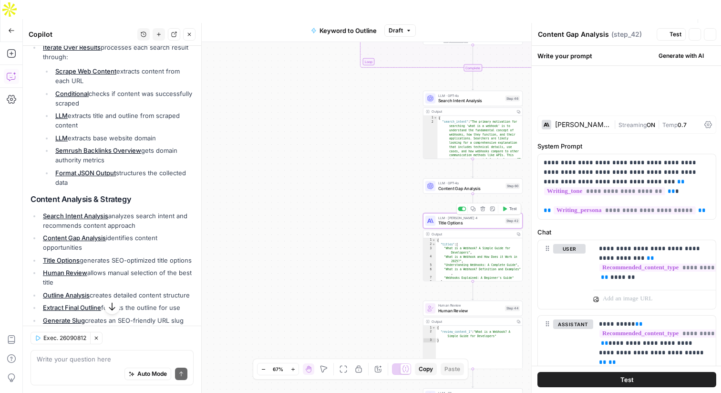
type textarea "Title Options"
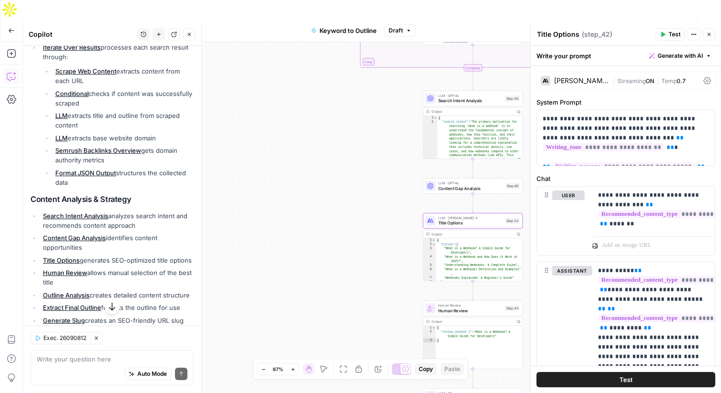
click at [581, 79] on div "Claude Sonnet 4" at bounding box center [581, 80] width 55 height 7
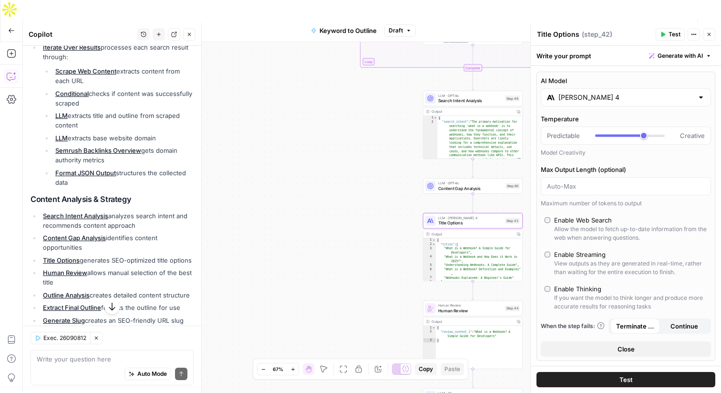
click at [600, 91] on div "Claude Sonnet 4" at bounding box center [626, 97] width 170 height 18
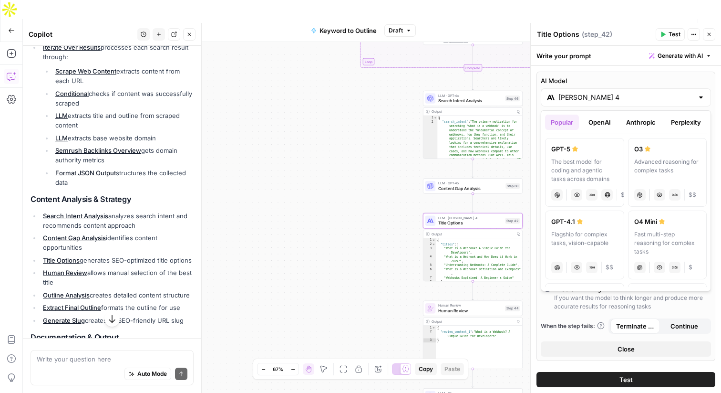
click at [600, 120] on button "OpenAI" at bounding box center [600, 121] width 34 height 15
click at [642, 119] on button "Anthropic" at bounding box center [641, 121] width 41 height 15
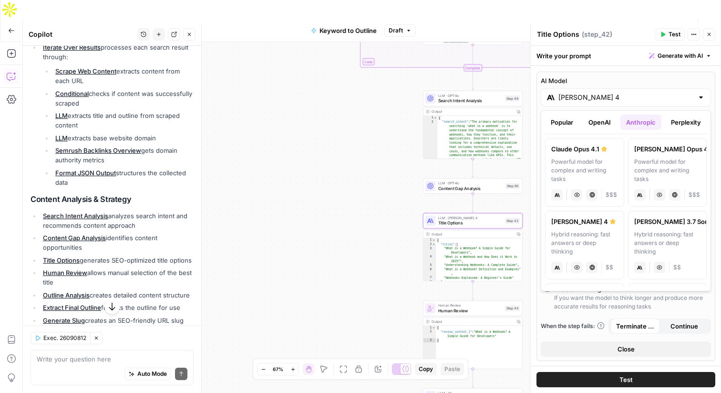
click at [680, 116] on button "Perplexity" at bounding box center [685, 121] width 41 height 15
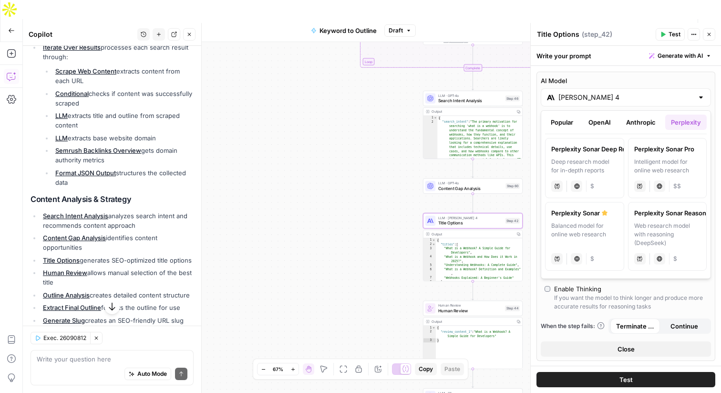
click at [602, 118] on button "OpenAI" at bounding box center [600, 121] width 34 height 15
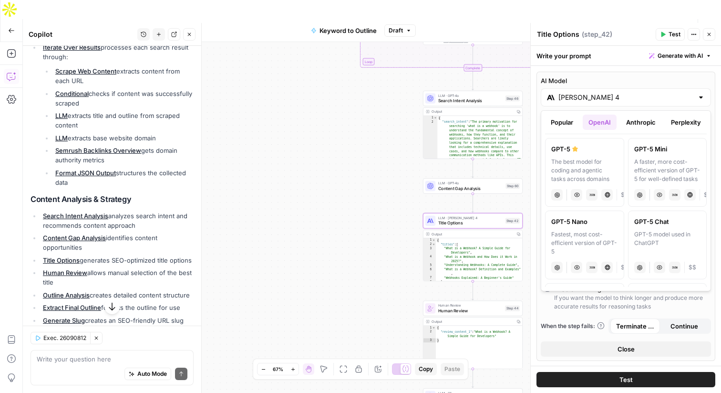
click at [643, 116] on button "Anthropic" at bounding box center [641, 121] width 41 height 15
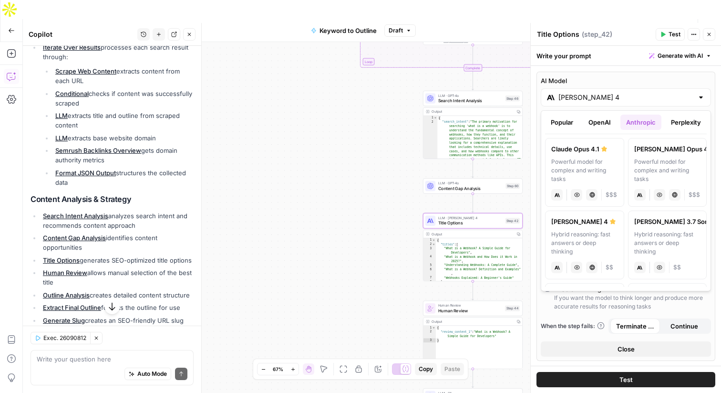
click at [679, 116] on button "Perplexity" at bounding box center [685, 121] width 41 height 15
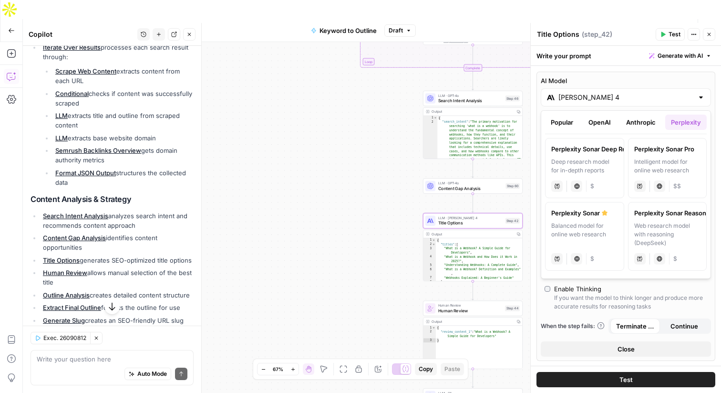
click at [624, 119] on button "Anthropic" at bounding box center [641, 121] width 41 height 15
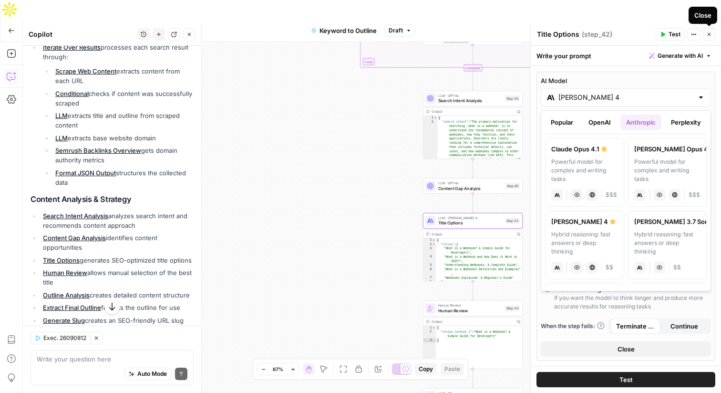
click at [710, 35] on icon "button" at bounding box center [709, 34] width 6 height 6
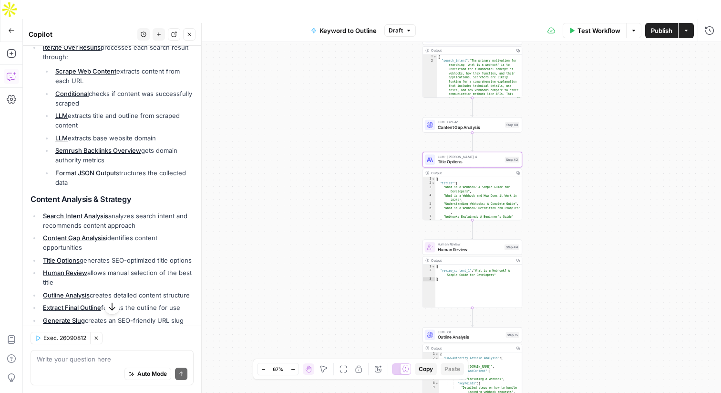
drag, startPoint x: 402, startPoint y: 263, endPoint x: 401, endPoint y: 197, distance: 66.3
click at [401, 197] on div "true false Workflow Set Inputs Inputs LLM · GPT-4o Search Query Step 40 Output …" at bounding box center [372, 227] width 698 height 370
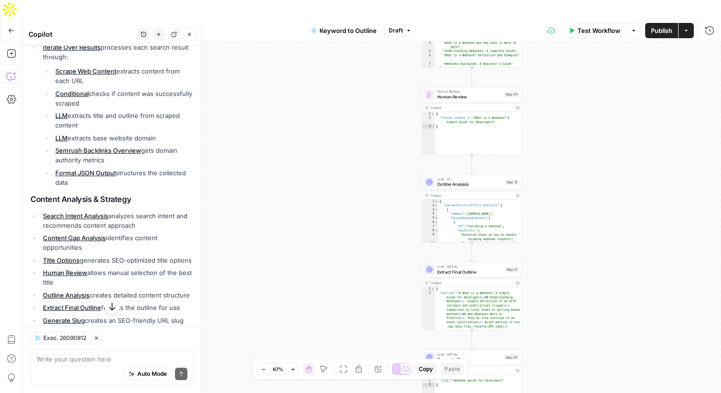
drag, startPoint x: 371, startPoint y: 172, endPoint x: 370, endPoint y: 43, distance: 128.8
click at [370, 42] on div "true false Workflow Set Inputs Inputs LLM · GPT-4o Search Query Step 40 Output …" at bounding box center [372, 227] width 698 height 370
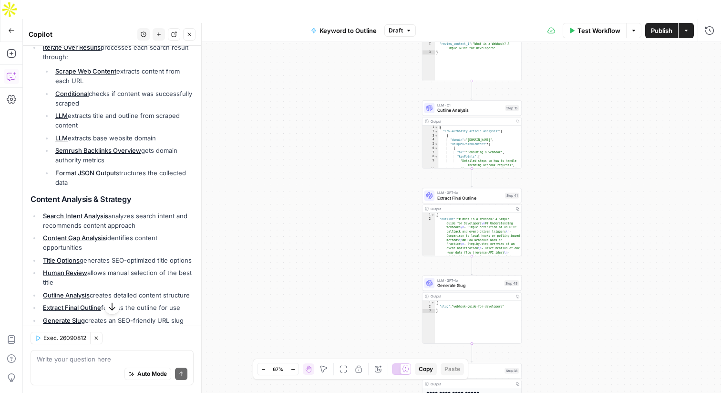
drag, startPoint x: 368, startPoint y: 114, endPoint x: 368, endPoint y: 40, distance: 73.9
click at [368, 42] on div "true false Workflow Set Inputs Inputs LLM · GPT-4o Search Query Step 40 Output …" at bounding box center [372, 227] width 698 height 370
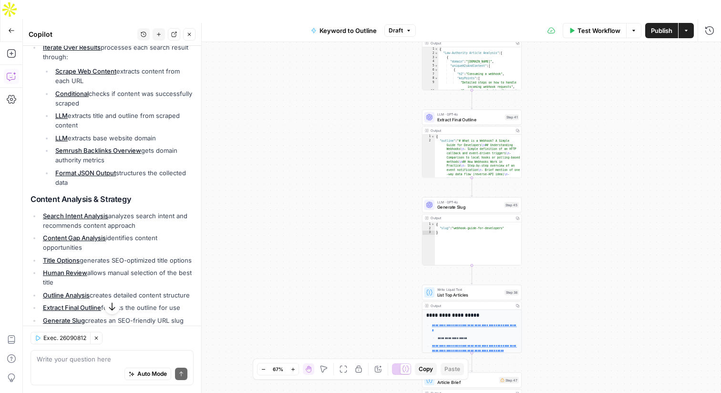
drag, startPoint x: 364, startPoint y: 123, endPoint x: 364, endPoint y: 41, distance: 81.6
click at [364, 42] on div "true false Workflow Set Inputs Inputs LLM · GPT-4o Search Query Step 40 Output …" at bounding box center [372, 227] width 698 height 370
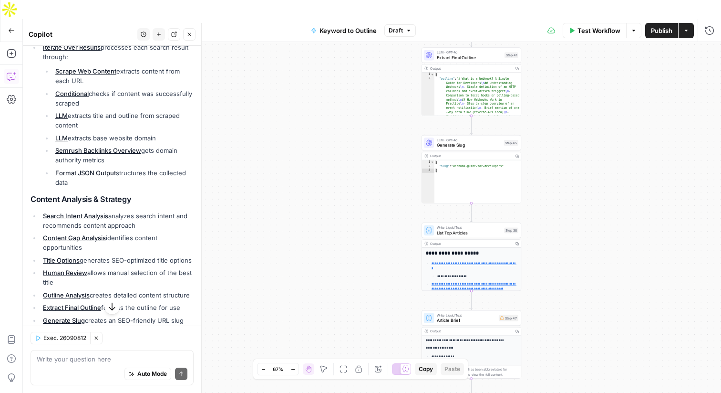
drag, startPoint x: 375, startPoint y: 113, endPoint x: 374, endPoint y: 43, distance: 70.1
click at [374, 42] on div "true false Workflow Set Inputs Inputs LLM · GPT-4o Search Query Step 40 Output …" at bounding box center [372, 227] width 698 height 370
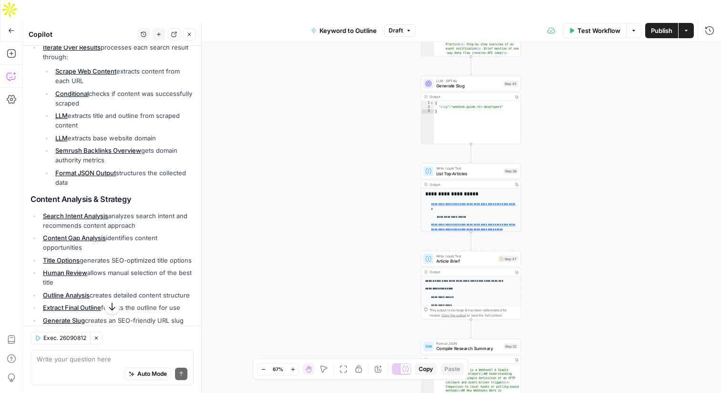
drag, startPoint x: 372, startPoint y: 111, endPoint x: 371, endPoint y: 64, distance: 46.8
click at [371, 64] on div "true false Workflow Set Inputs Inputs LLM · GPT-4o Search Query Step 40 Output …" at bounding box center [372, 227] width 698 height 370
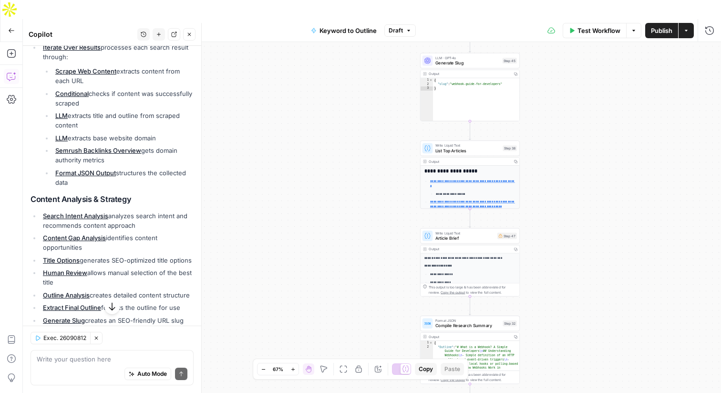
drag, startPoint x: 369, startPoint y: 102, endPoint x: 369, endPoint y: 78, distance: 23.4
click at [369, 78] on div "true false Workflow Set Inputs Inputs LLM · GPT-4o Search Query Step 40 Output …" at bounding box center [372, 227] width 698 height 370
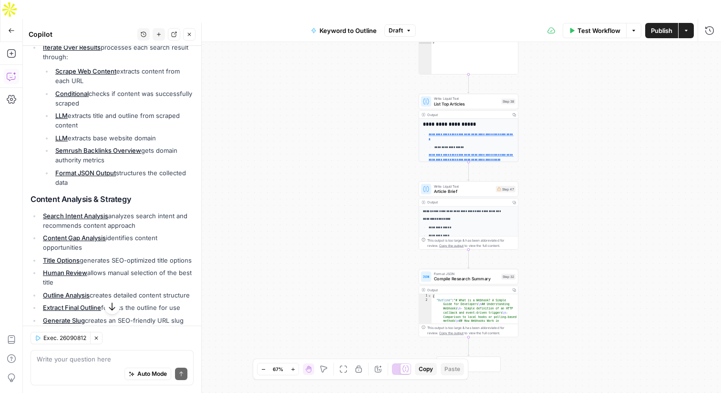
drag, startPoint x: 369, startPoint y: 78, endPoint x: 367, endPoint y: 31, distance: 46.8
click at [367, 42] on div "true false Workflow Set Inputs Inputs LLM · GPT-4o Search Query Step 40 Output …" at bounding box center [372, 227] width 698 height 370
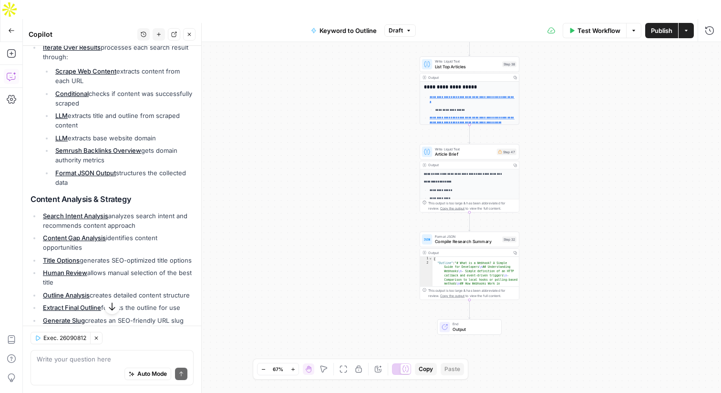
drag, startPoint x: 348, startPoint y: 97, endPoint x: 349, endPoint y: 60, distance: 37.2
click at [349, 60] on div "true false Workflow Set Inputs Inputs LLM · GPT-4o Search Query Step 40 Output …" at bounding box center [372, 227] width 698 height 370
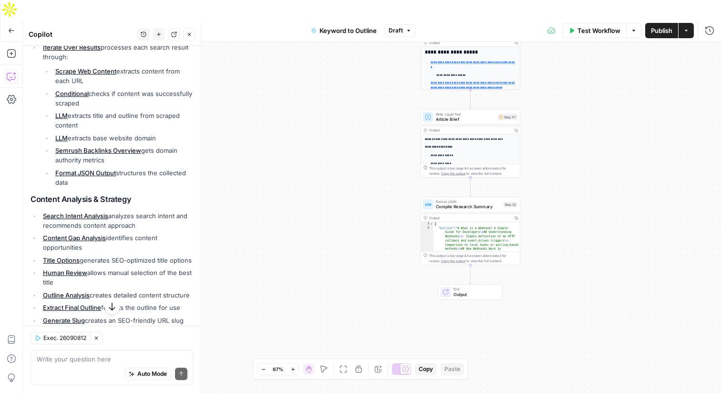
drag, startPoint x: 344, startPoint y: 82, endPoint x: 345, endPoint y: 47, distance: 34.8
click at [345, 47] on div "true false Workflow Set Inputs Inputs LLM · GPT-4o Search Query Step 40 Output …" at bounding box center [372, 227] width 698 height 370
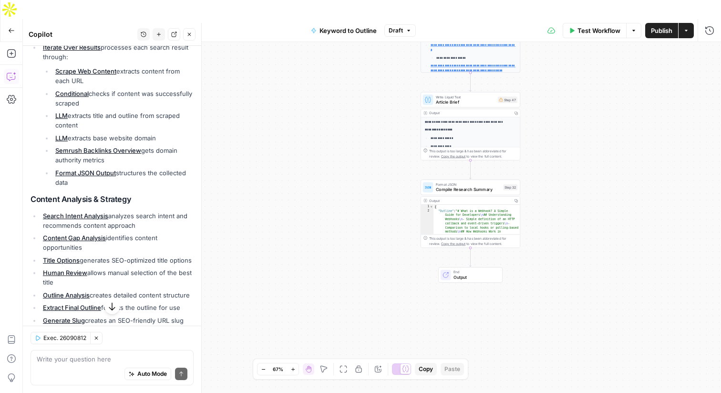
drag, startPoint x: 344, startPoint y: 66, endPoint x: 343, endPoint y: 35, distance: 31.5
click at [343, 42] on div "true false Workflow Set Inputs Inputs LLM · GPT-4o Search Query Step 40 Output …" at bounding box center [372, 227] width 698 height 370
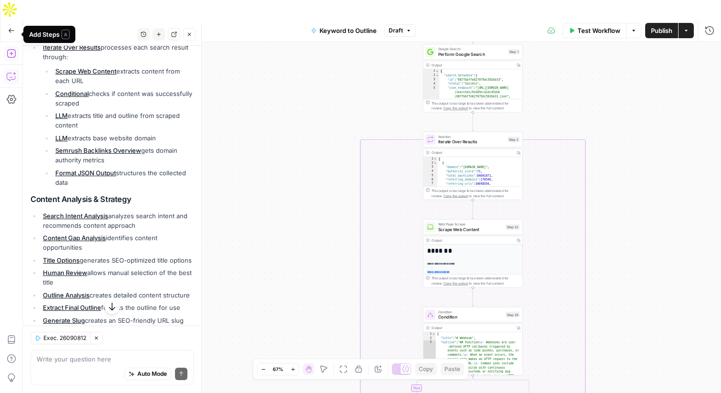
click at [10, 49] on icon "button" at bounding box center [12, 54] width 10 height 10
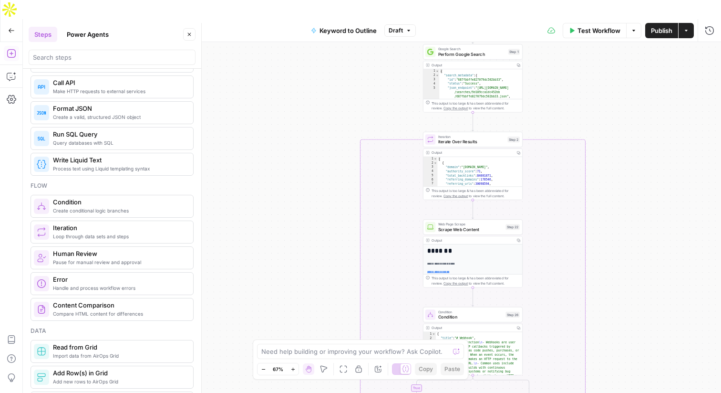
scroll to position [200, 0]
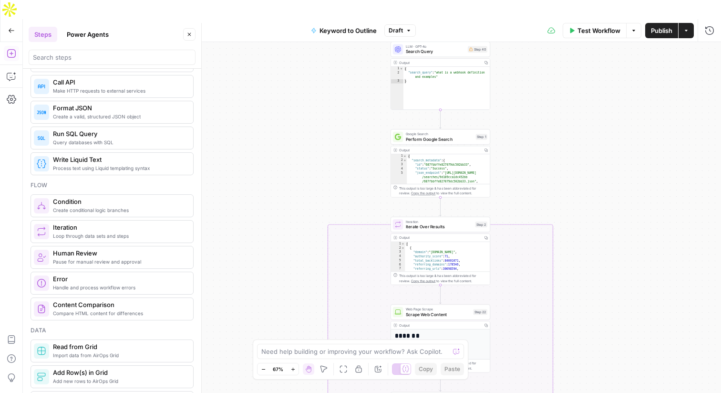
drag, startPoint x: 321, startPoint y: 89, endPoint x: 289, endPoint y: 174, distance: 90.5
click at [289, 174] on div "true false Workflow Set Inputs Inputs LLM · GPT-4o Search Query Step 40 Output …" at bounding box center [372, 227] width 698 height 370
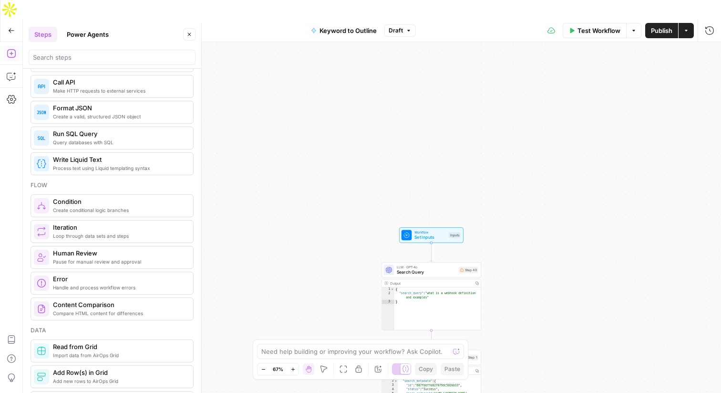
drag, startPoint x: 328, startPoint y: 111, endPoint x: 318, endPoint y: 331, distance: 220.1
click at [318, 331] on div "true false Workflow Set Inputs Inputs LLM · GPT-4o Search Query Step 40 Output …" at bounding box center [372, 227] width 698 height 370
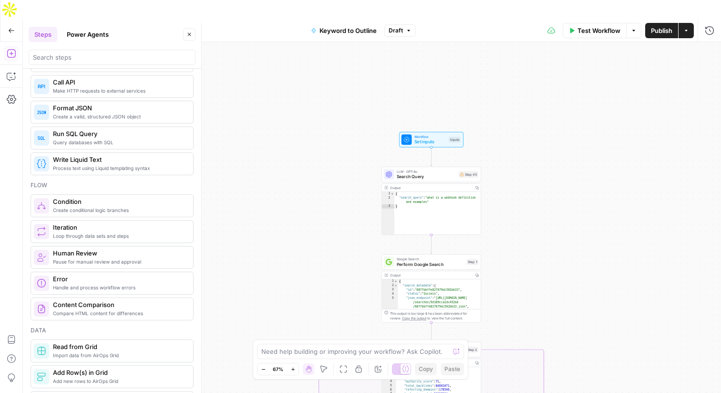
drag, startPoint x: 330, startPoint y: 232, endPoint x: 329, endPoint y: 138, distance: 94.0
click at [329, 136] on div "true false Workflow Set Inputs Inputs LLM · GPT-4o Search Query Step 40 Output …" at bounding box center [372, 227] width 698 height 370
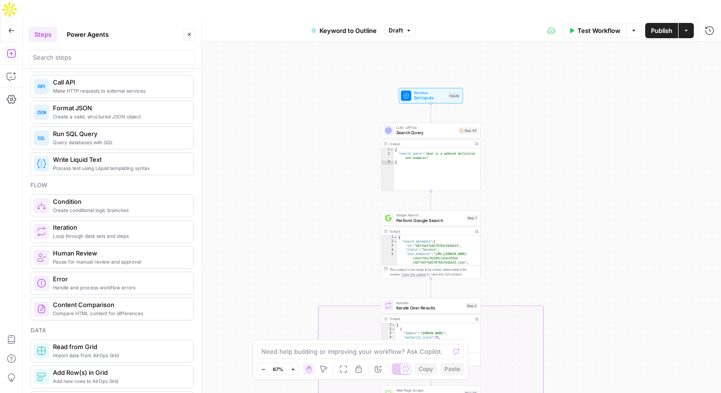
drag, startPoint x: 352, startPoint y: 146, endPoint x: 352, endPoint y: 103, distance: 42.4
click at [352, 103] on div "true false Workflow Set Inputs Inputs LLM · GPT-4o Search Query Step 40 Output …" at bounding box center [372, 227] width 698 height 370
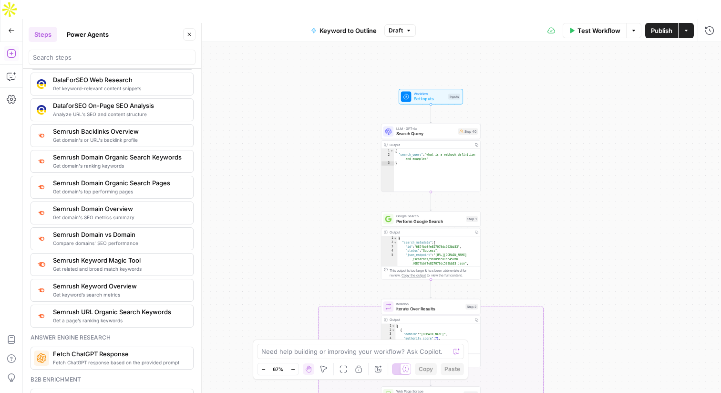
scroll to position [1028, 0]
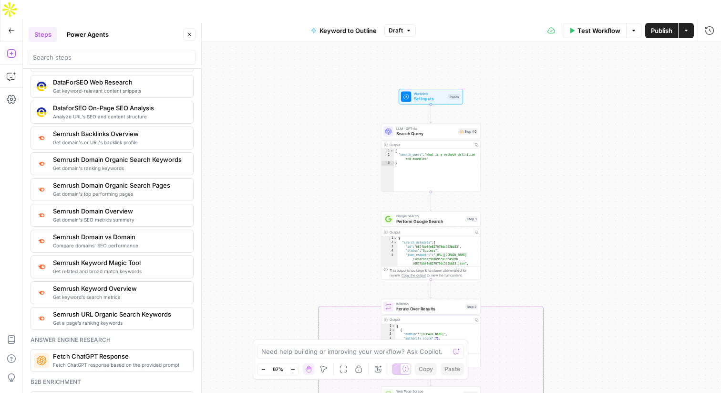
click at [91, 35] on button "Power Agents" at bounding box center [87, 34] width 53 height 15
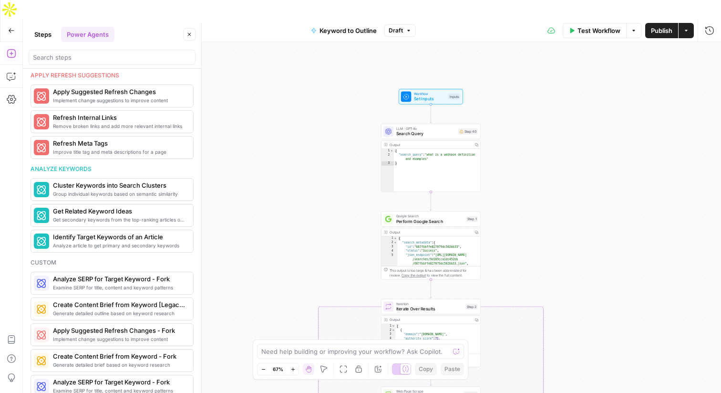
scroll to position [498, 0]
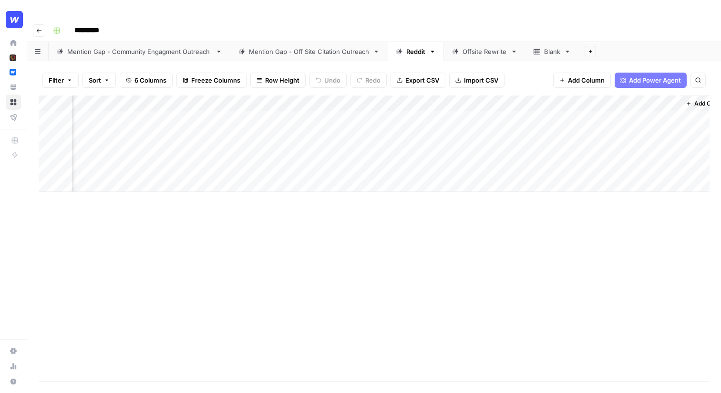
scroll to position [0, 105]
click at [633, 98] on div "Add Column" at bounding box center [374, 143] width 671 height 96
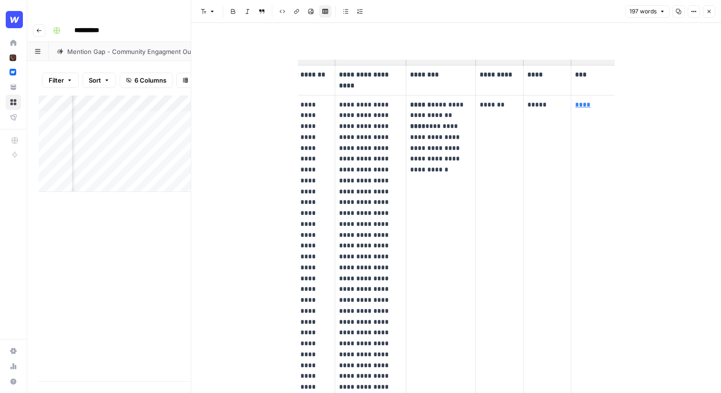
scroll to position [0, 27]
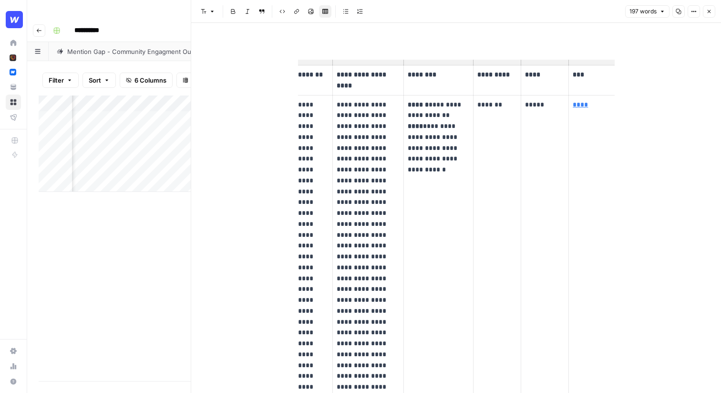
click at [707, 12] on icon "button" at bounding box center [709, 12] width 6 height 6
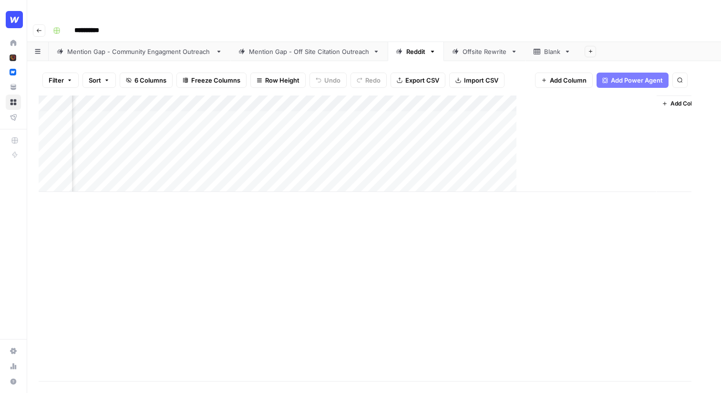
scroll to position [0, 94]
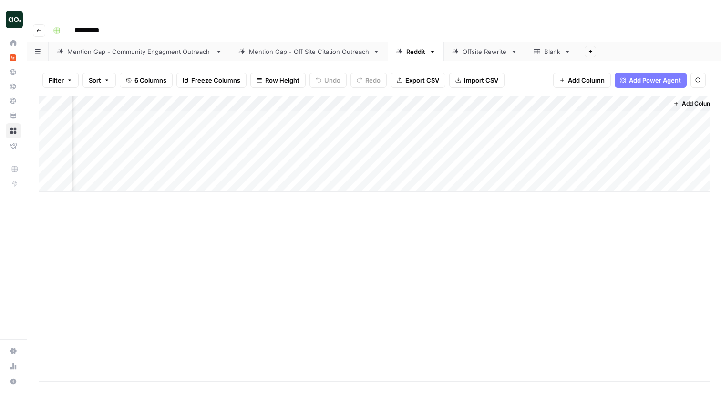
click at [295, 47] on div "Mention Gap - Off Site Citation Outreach" at bounding box center [309, 52] width 120 height 10
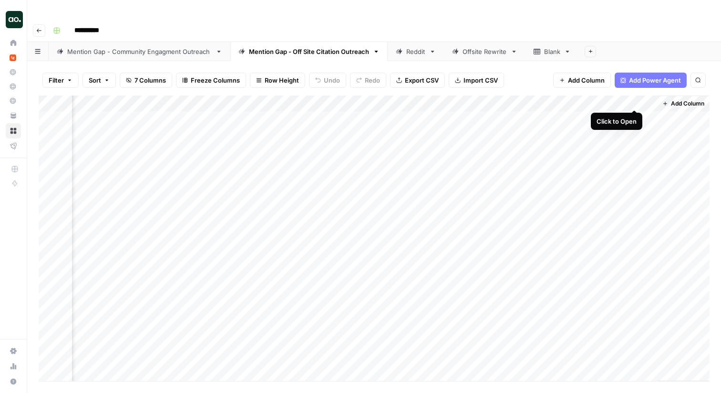
click at [635, 101] on div "Add Column" at bounding box center [374, 237] width 671 height 285
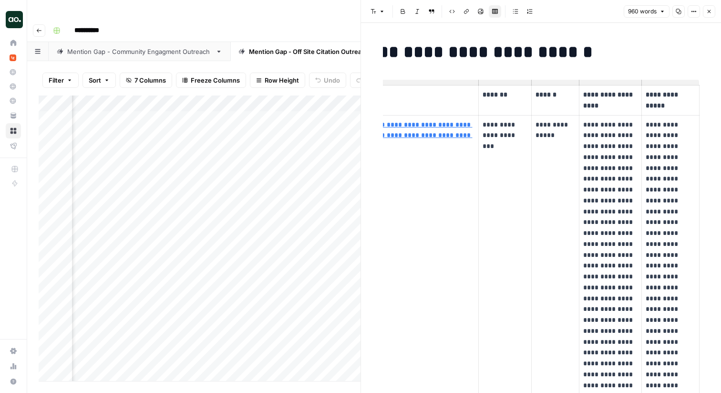
click at [321, 61] on div "Filter Sort 7 Columns Freeze Columns Row Height Undo Redo Export CSV Import CSV…" at bounding box center [193, 236] width 333 height 351
click at [706, 8] on button "Close" at bounding box center [709, 11] width 12 height 12
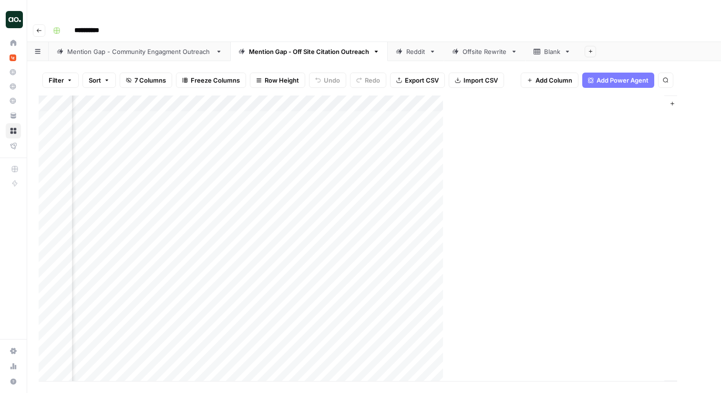
scroll to position [0, 215]
click at [413, 47] on div "Reddit" at bounding box center [415, 52] width 19 height 10
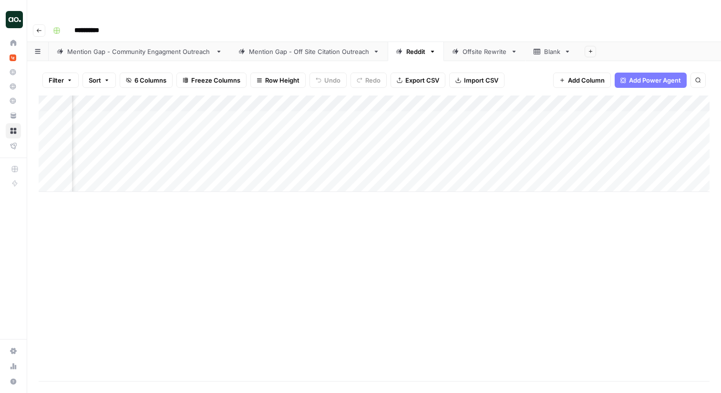
scroll to position [0, 105]
click at [631, 100] on div "Add Column" at bounding box center [374, 143] width 671 height 96
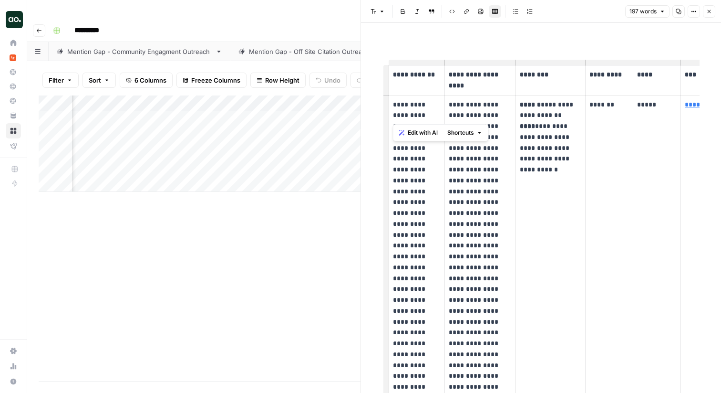
drag, startPoint x: 393, startPoint y: 105, endPoint x: 408, endPoint y: 112, distance: 16.0
click at [408, 112] on p "**********" at bounding box center [417, 327] width 48 height 456
click at [413, 102] on p "**********" at bounding box center [417, 327] width 48 height 456
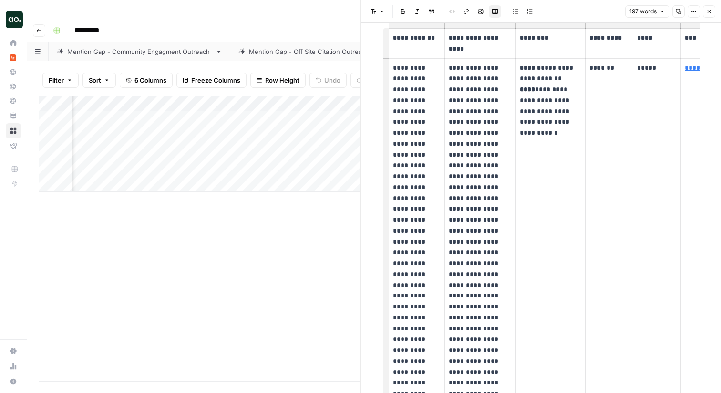
scroll to position [37, 0]
click at [397, 68] on p "**********" at bounding box center [417, 290] width 48 height 456
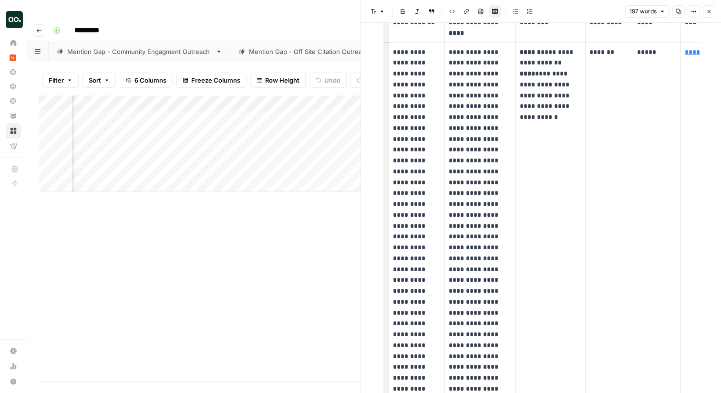
scroll to position [57, 0]
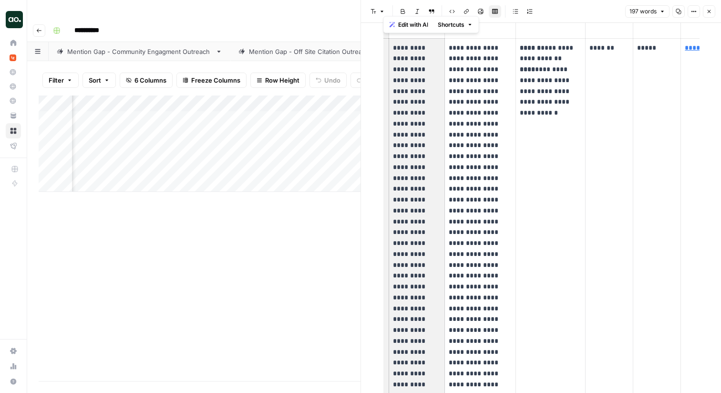
drag, startPoint x: 393, startPoint y: 46, endPoint x: 418, endPoint y: 155, distance: 112.1
click at [418, 155] on p "**********" at bounding box center [417, 270] width 48 height 456
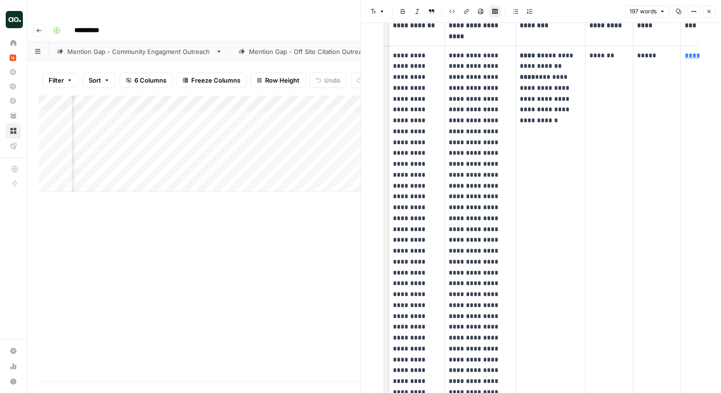
scroll to position [0, 0]
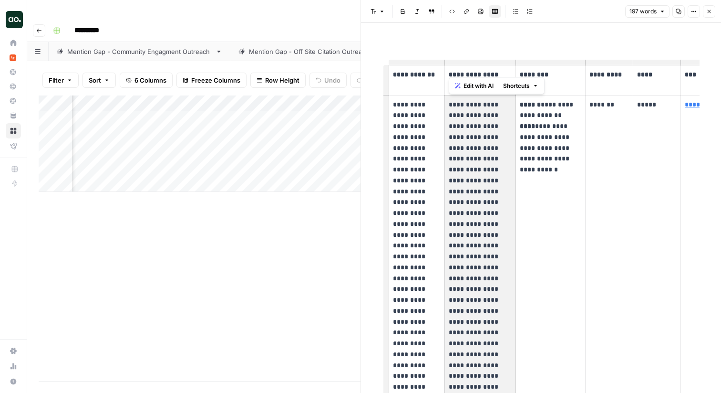
drag, startPoint x: 449, startPoint y: 102, endPoint x: 478, endPoint y: 186, distance: 88.2
click at [478, 186] on p "**********" at bounding box center [480, 289] width 63 height 380
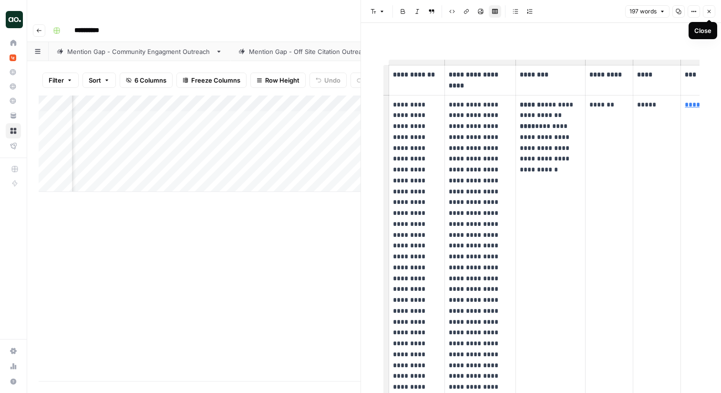
click at [711, 10] on icon "button" at bounding box center [709, 12] width 6 height 6
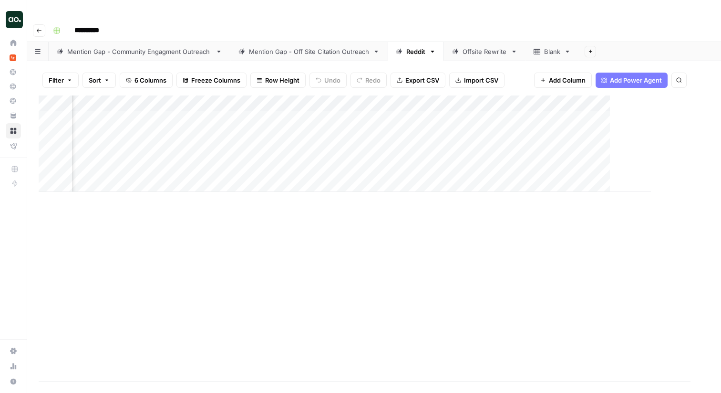
scroll to position [0, 94]
